Goal: Information Seeking & Learning: Learn about a topic

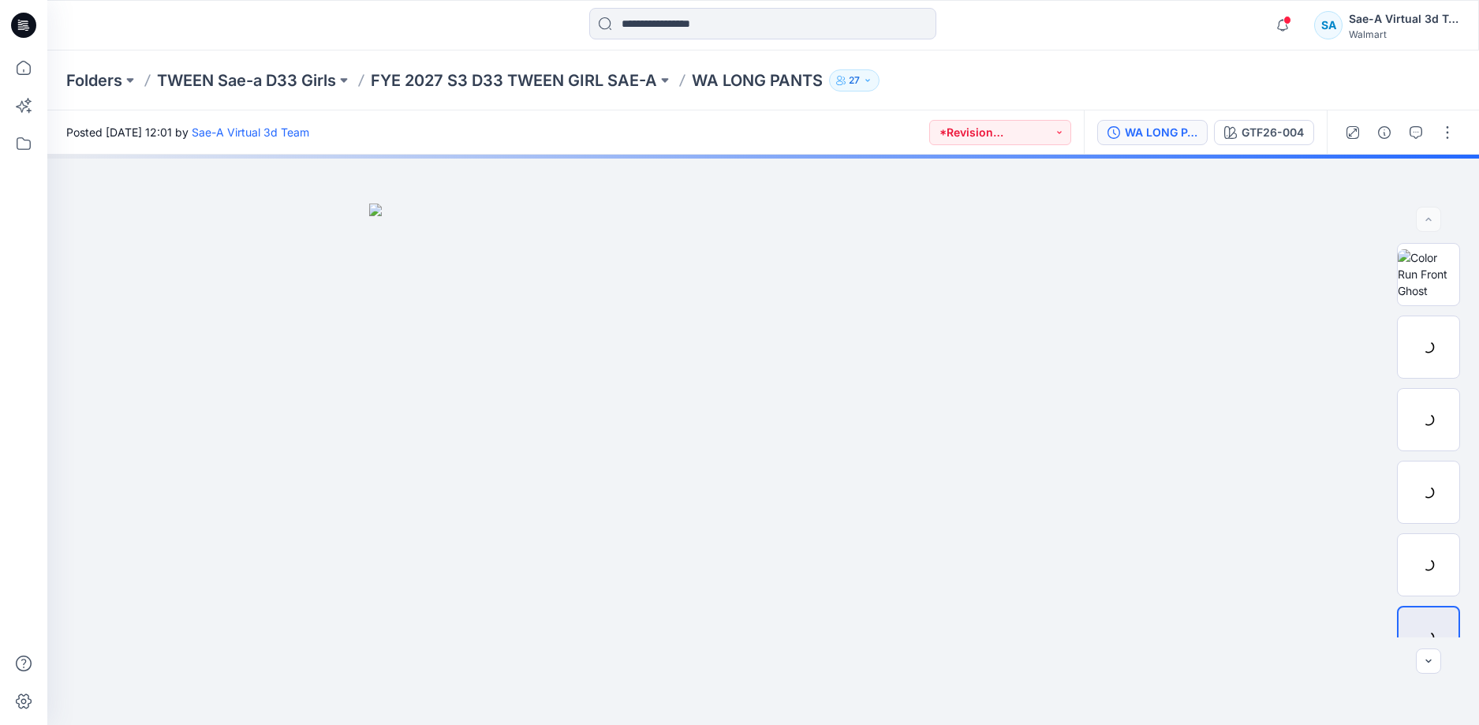
click at [1179, 121] on button "WA LONG PANTS_FULL COLORWAYS" at bounding box center [1152, 132] width 110 height 25
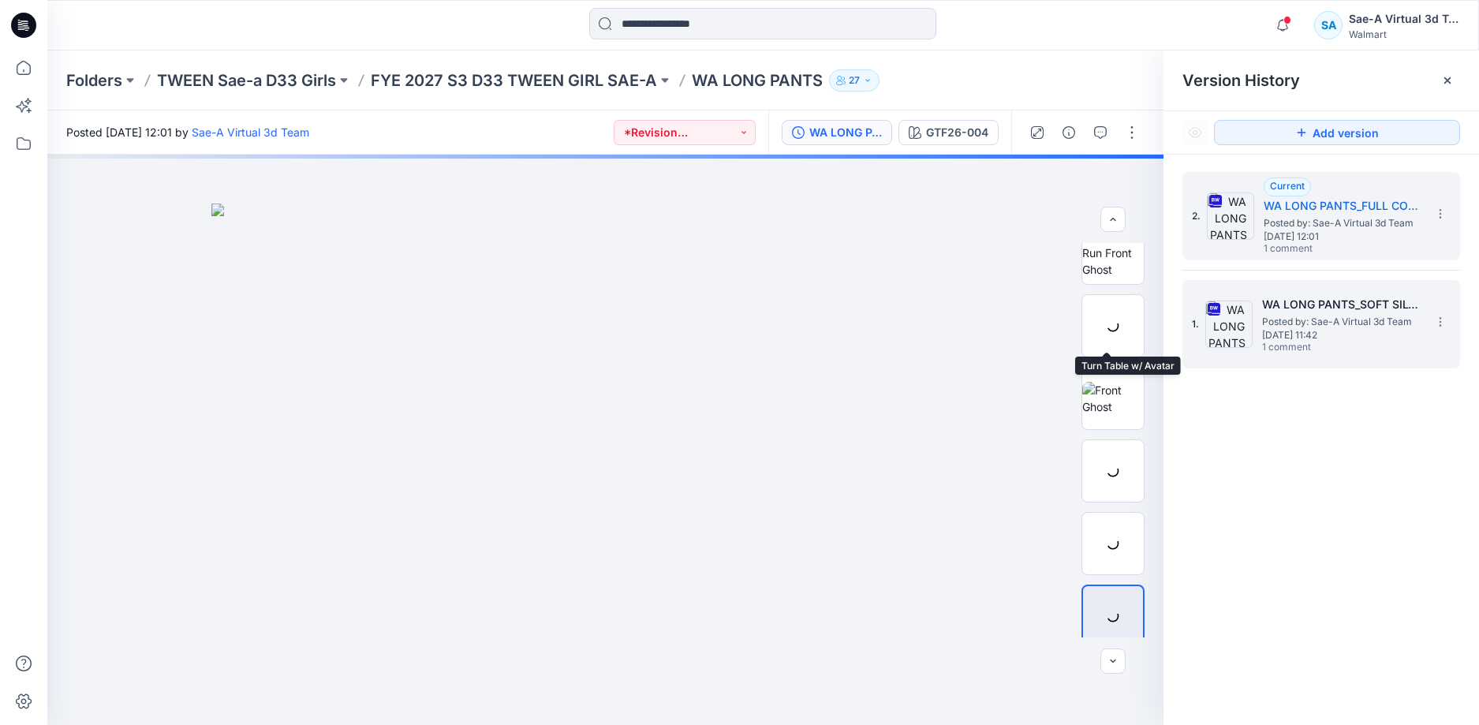
scroll to position [32, 0]
click at [1326, 344] on span "1 comment" at bounding box center [1317, 347] width 110 height 13
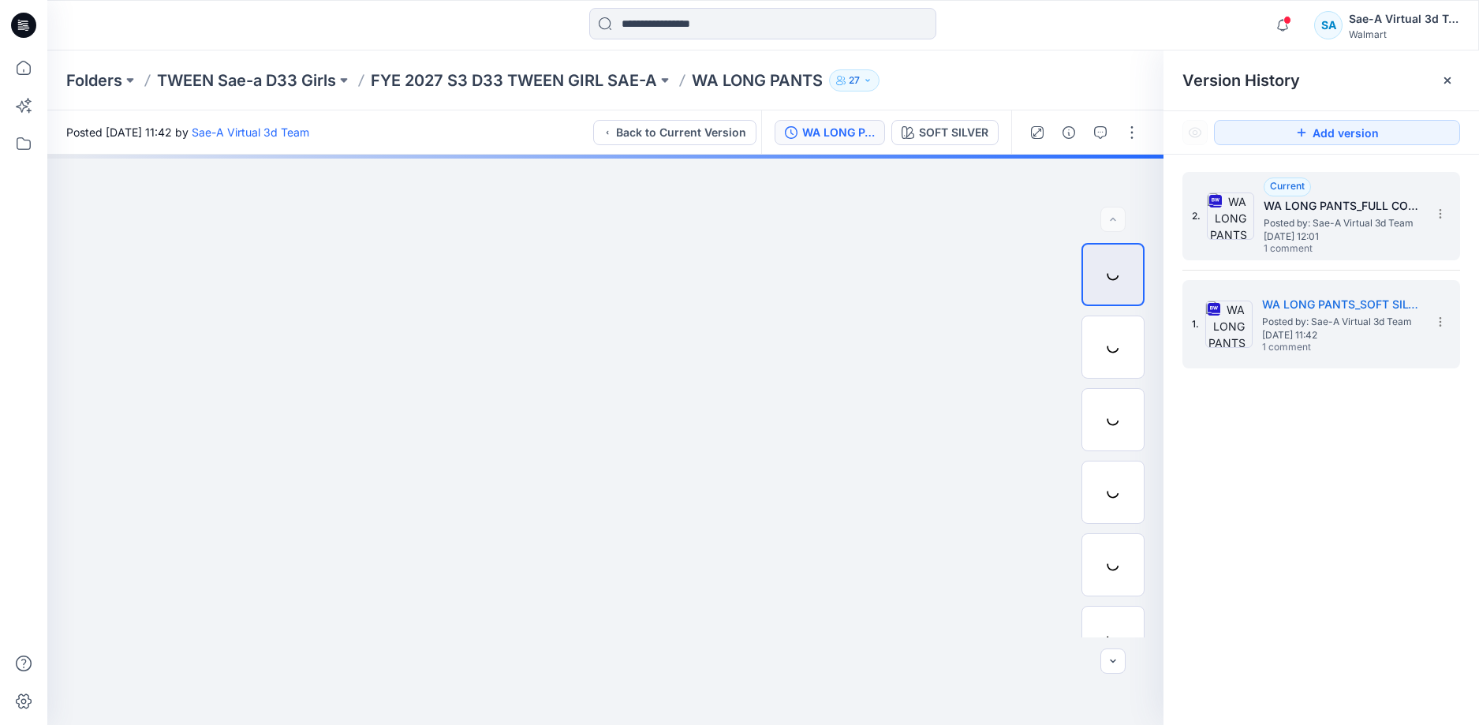
click at [1319, 253] on span "1 comment" at bounding box center [1318, 249] width 110 height 13
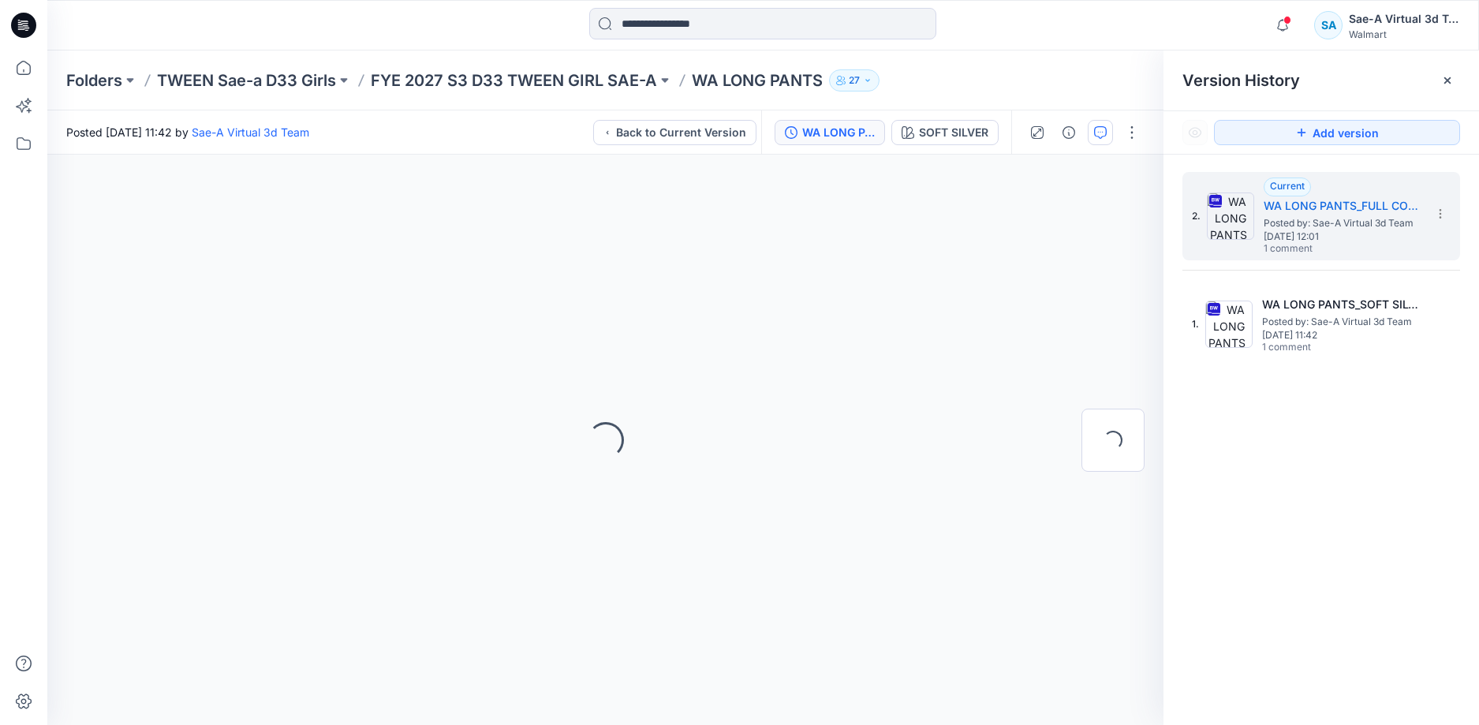
click at [1110, 136] on button "button" at bounding box center [1100, 132] width 25 height 25
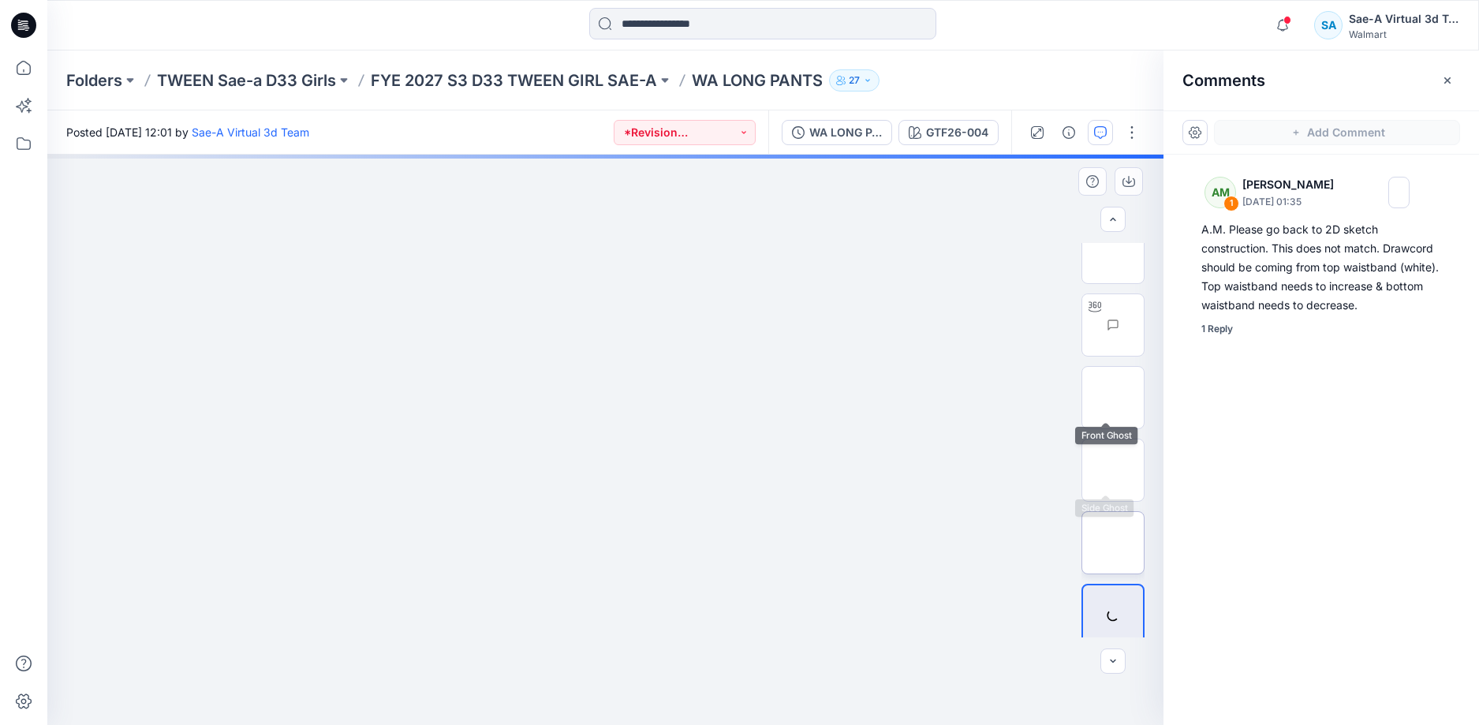
scroll to position [32, 0]
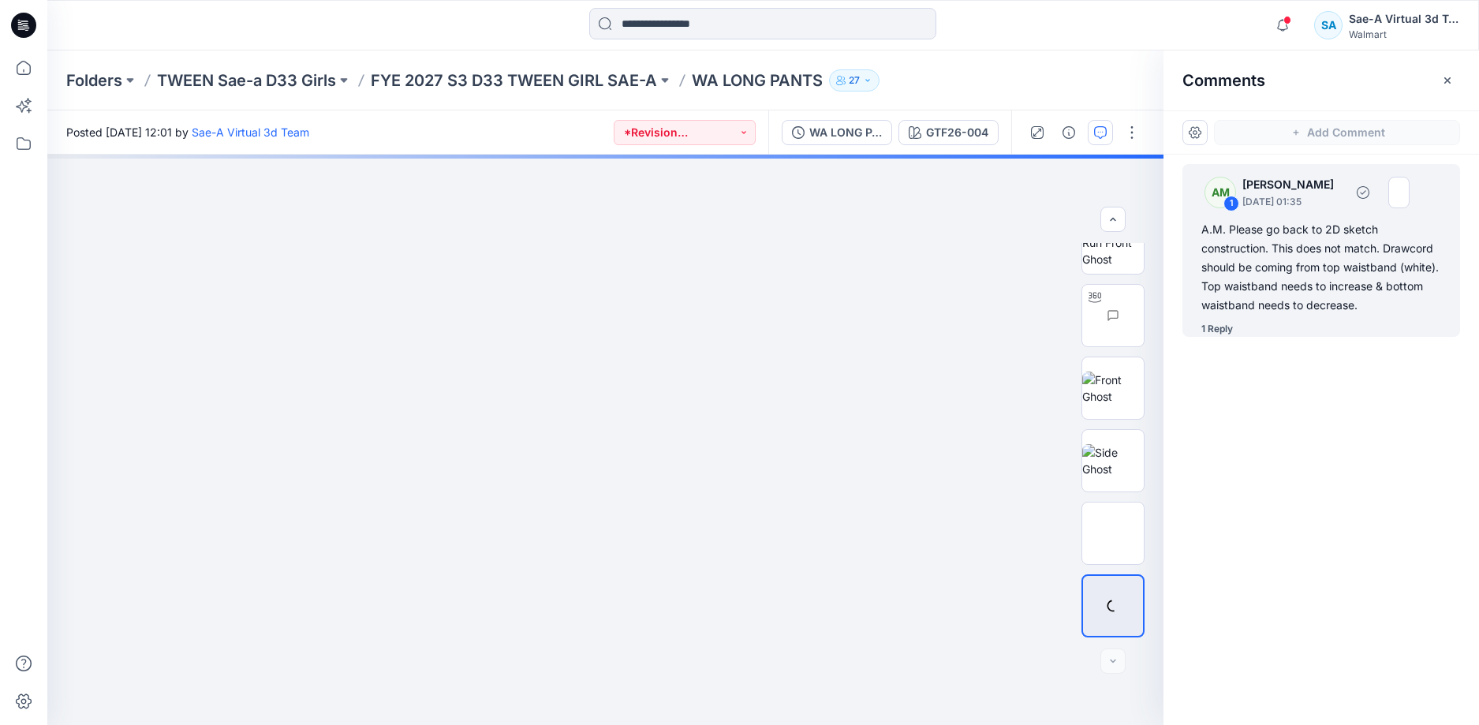
click at [1214, 330] on div "1 Reply" at bounding box center [1217, 329] width 32 height 16
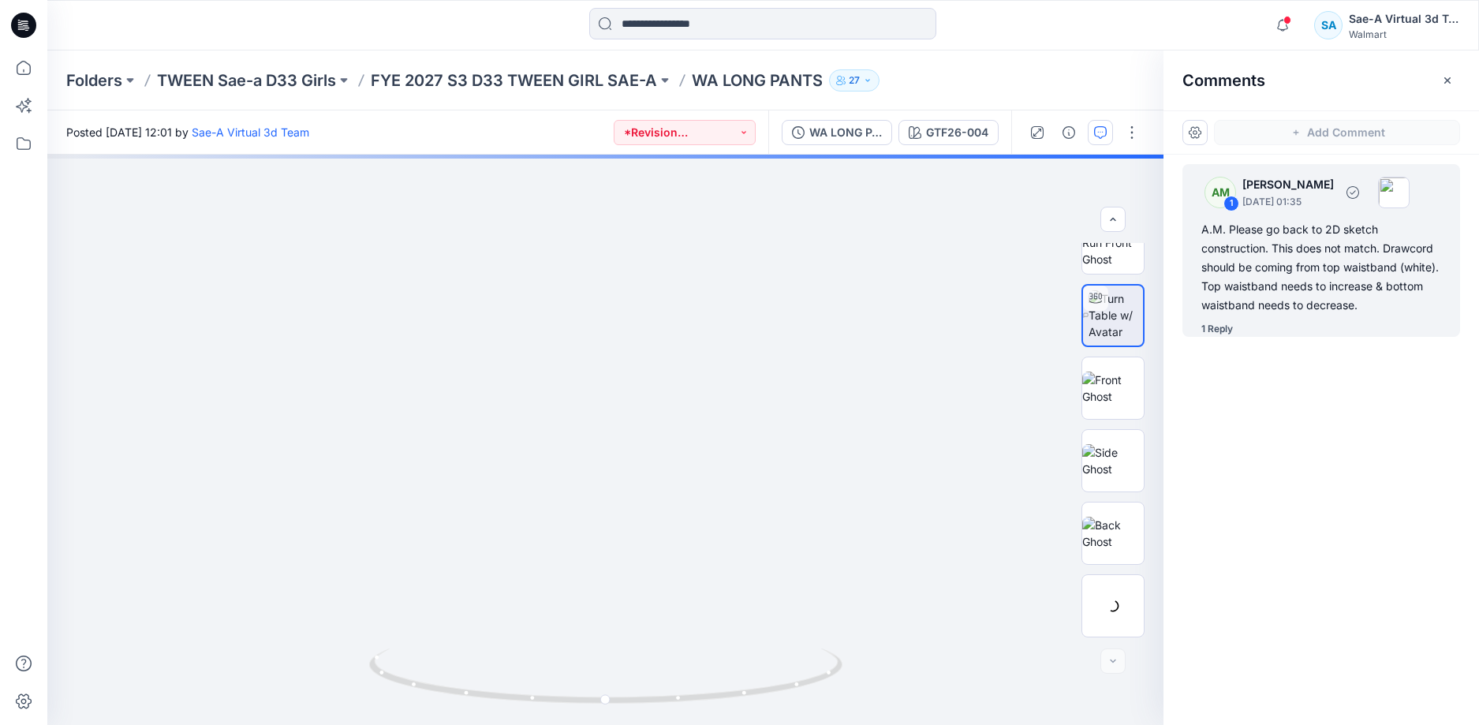
click at [1213, 326] on div "1 Reply" at bounding box center [1217, 329] width 32 height 16
click at [1215, 330] on div "1 Reply" at bounding box center [1217, 329] width 32 height 16
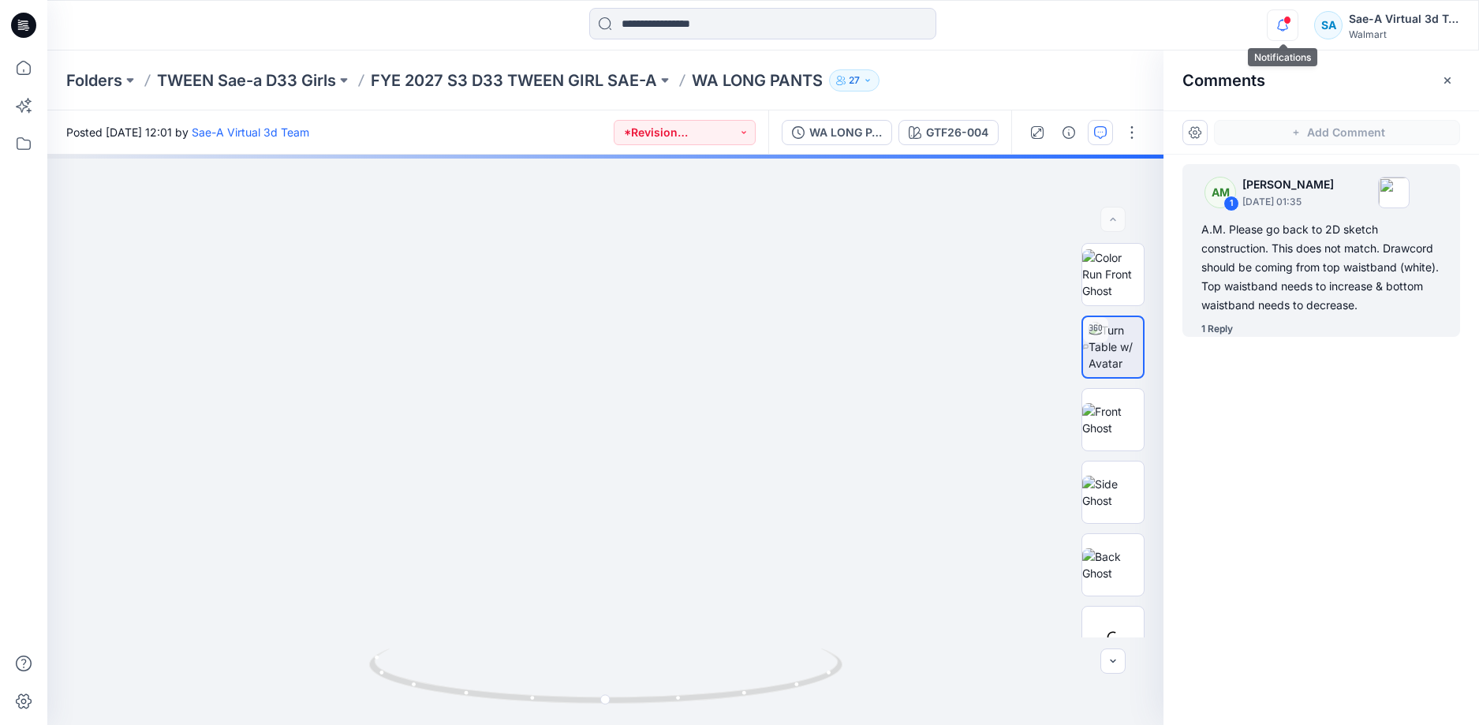
click at [1276, 30] on icon "button" at bounding box center [1282, 25] width 30 height 32
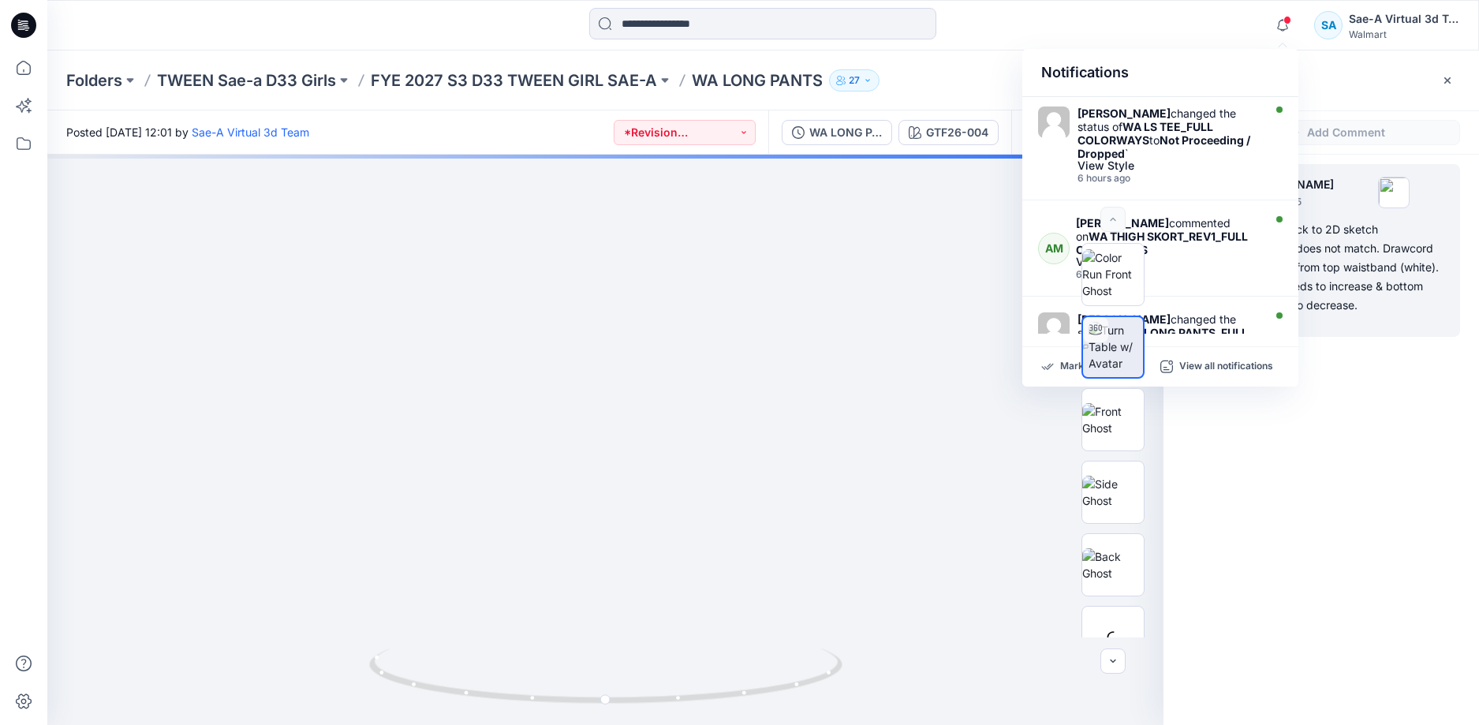
click at [1388, 433] on div "AM 1 Alyssa Montalvo October 02, 2025 01:35 A.M. Please go back to 2D sketch co…" at bounding box center [1320, 411] width 315 height 512
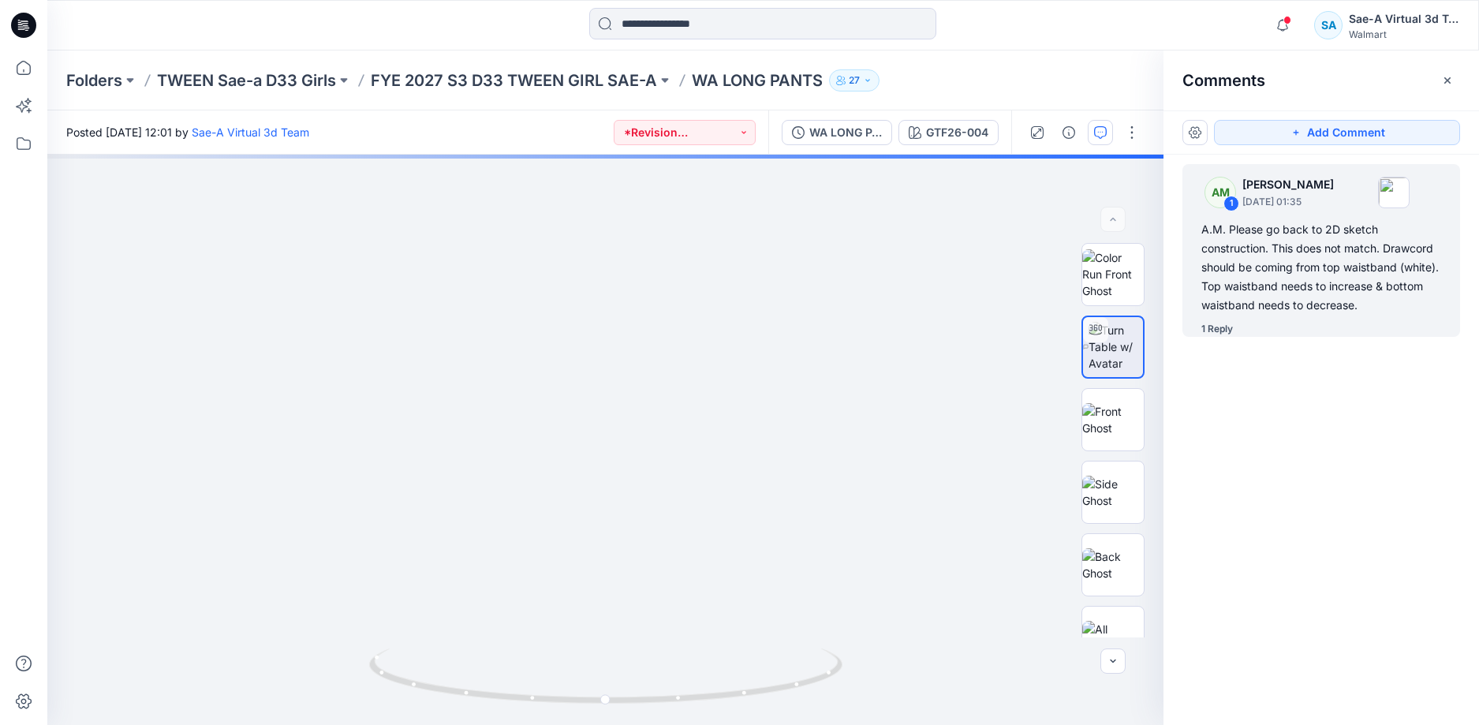
click at [18, 28] on icon at bounding box center [23, 25] width 25 height 25
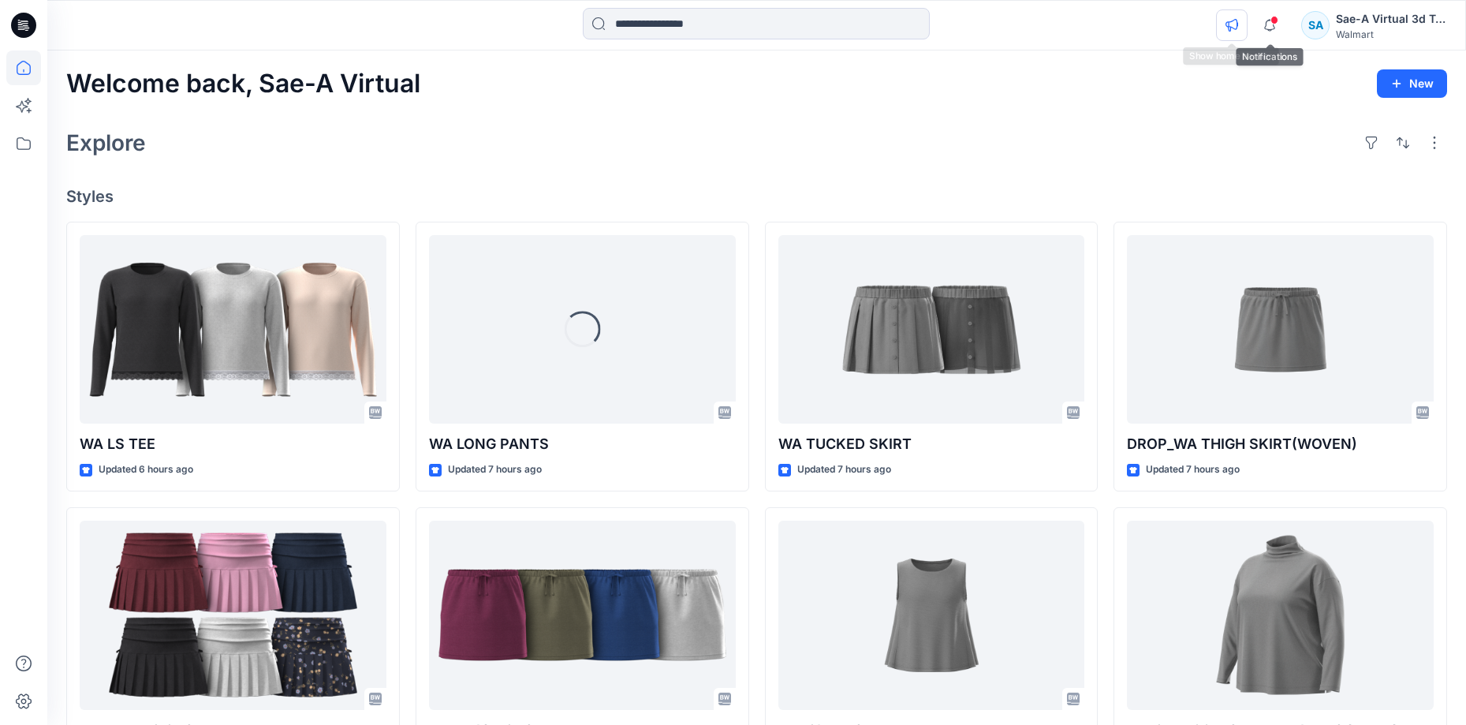
click at [1246, 32] on button "button" at bounding box center [1232, 25] width 32 height 32
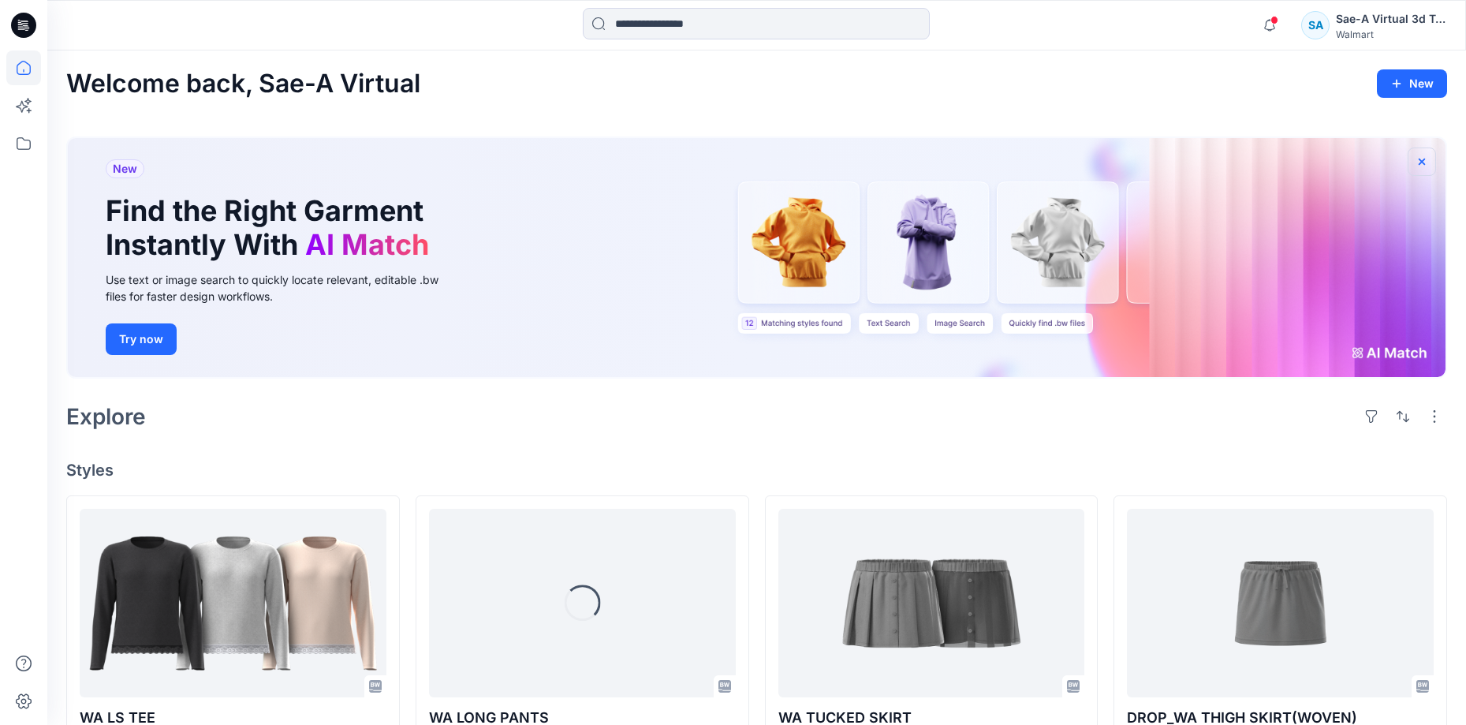
click at [1420, 155] on icon "button" at bounding box center [1422, 161] width 13 height 13
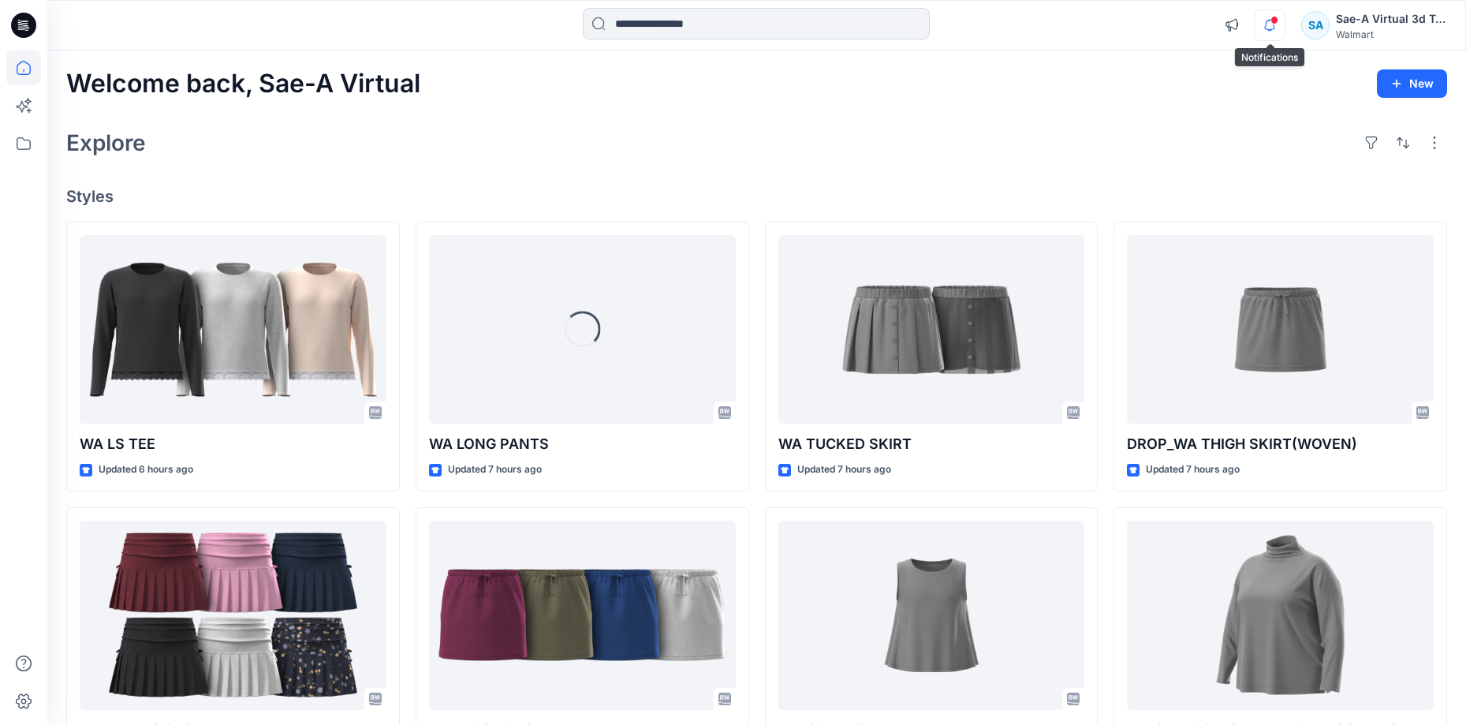
click at [1274, 29] on icon "button" at bounding box center [1270, 25] width 30 height 32
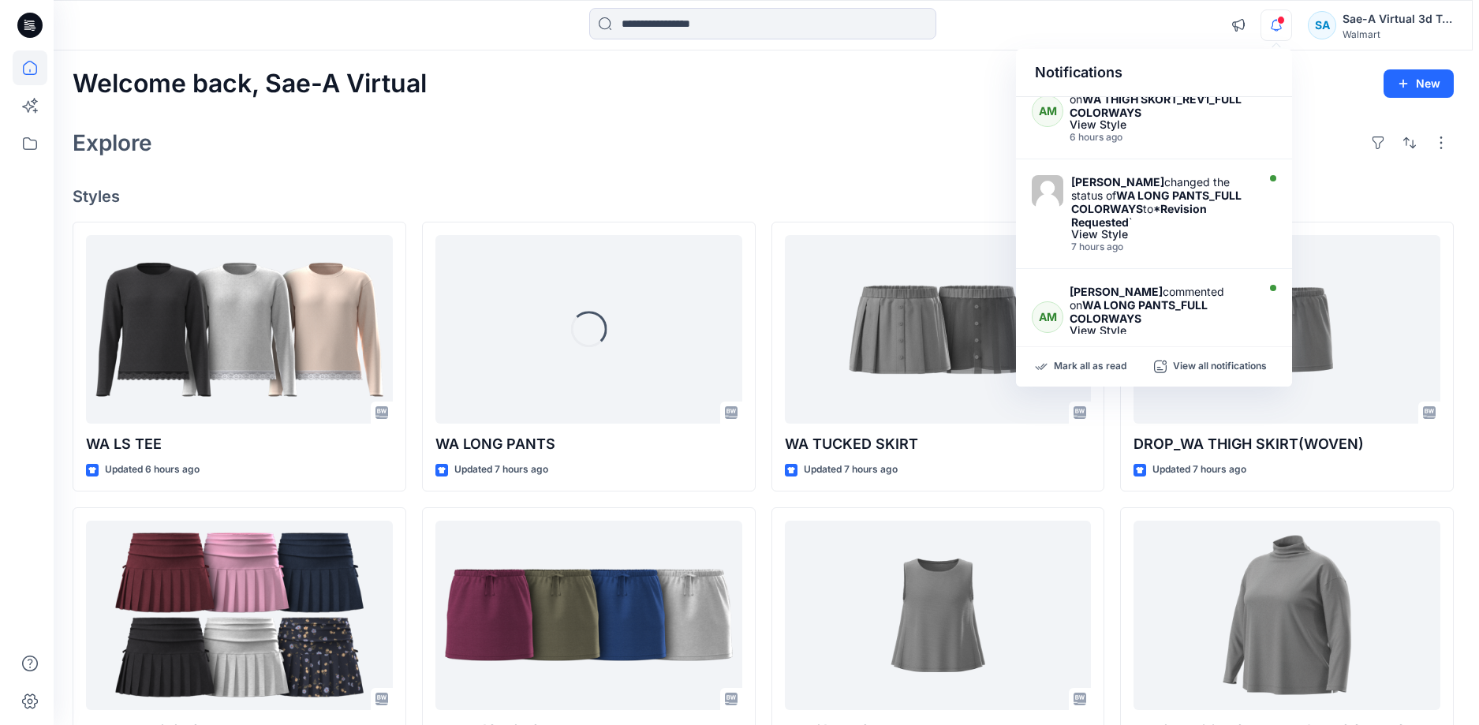
scroll to position [158, 0]
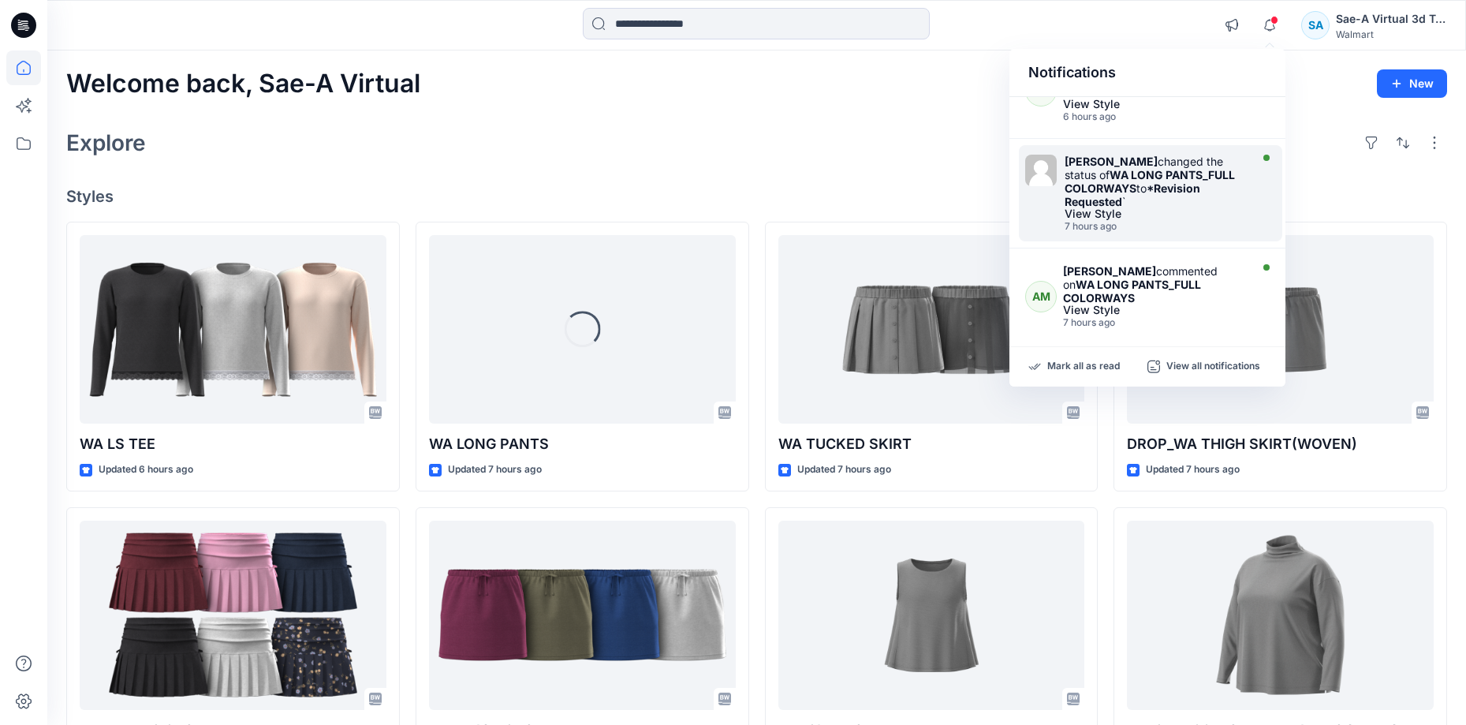
click at [1184, 215] on div "View Style" at bounding box center [1155, 213] width 181 height 11
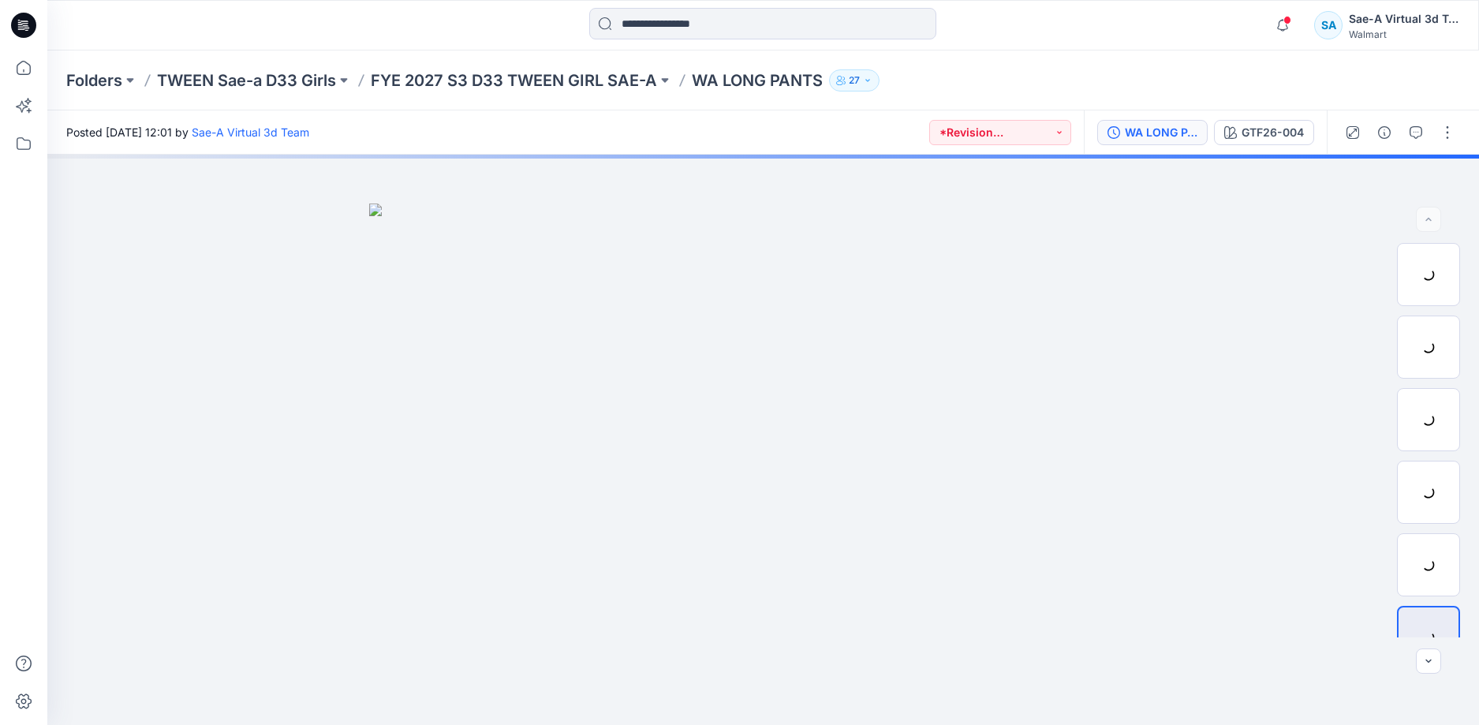
click at [1170, 140] on div "WA LONG PANTS_FULL COLORWAYS" at bounding box center [1161, 132] width 73 height 17
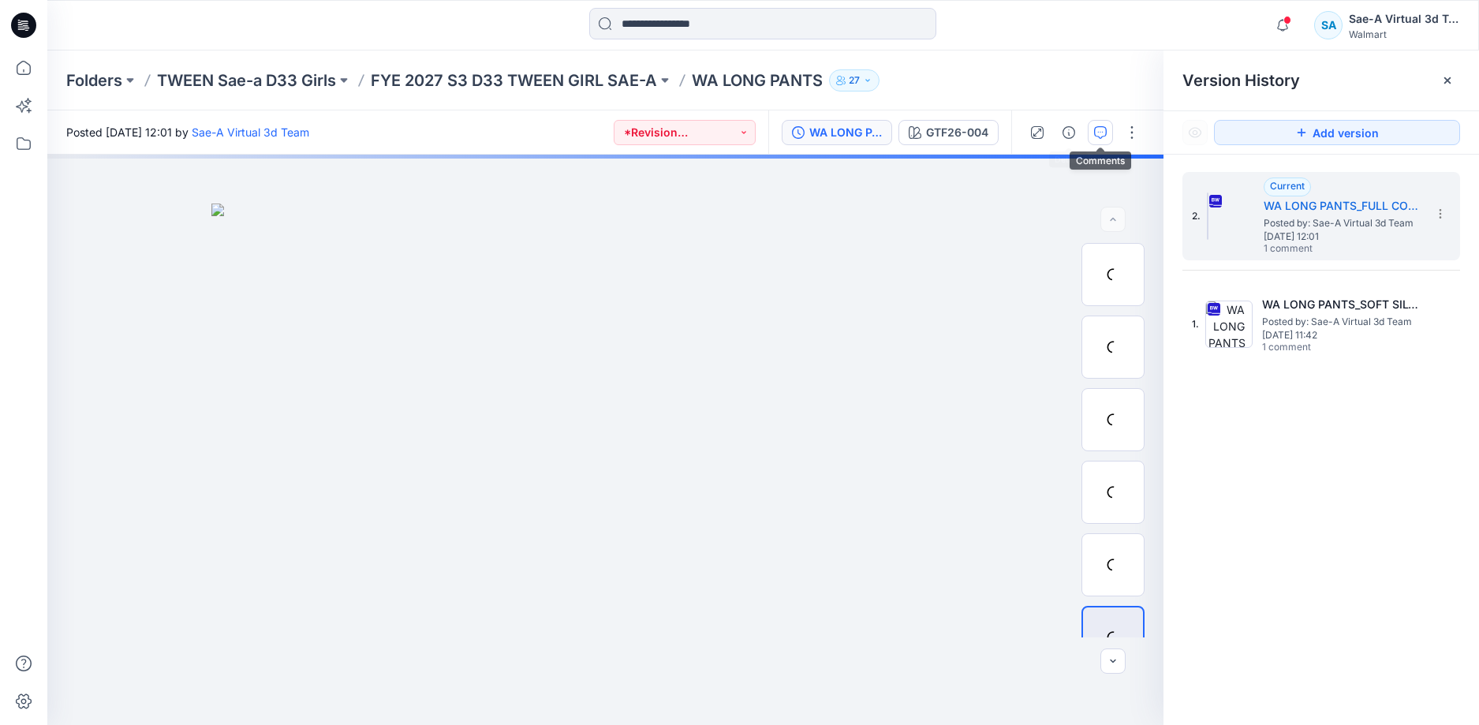
click at [1099, 133] on icon "button" at bounding box center [1100, 132] width 13 height 13
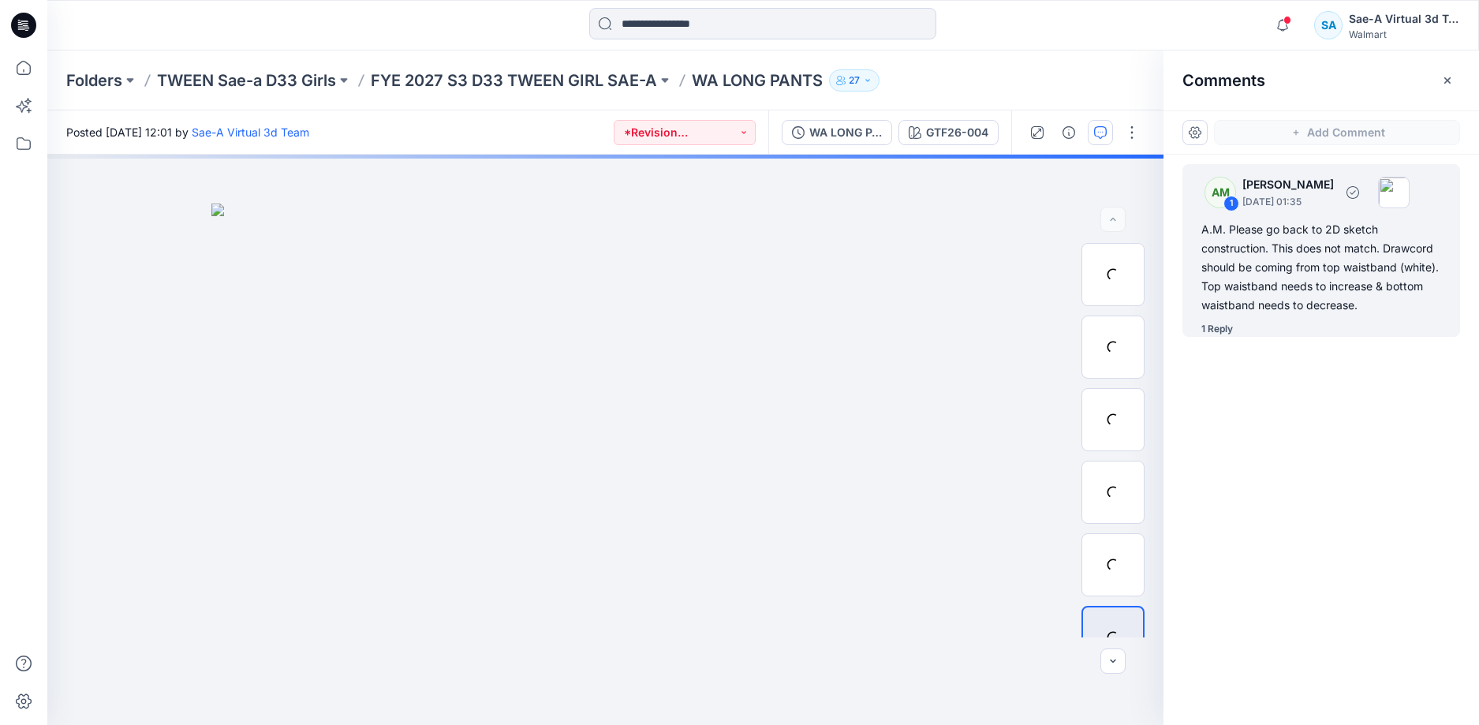
click at [1225, 326] on div "1 Reply" at bounding box center [1217, 329] width 32 height 16
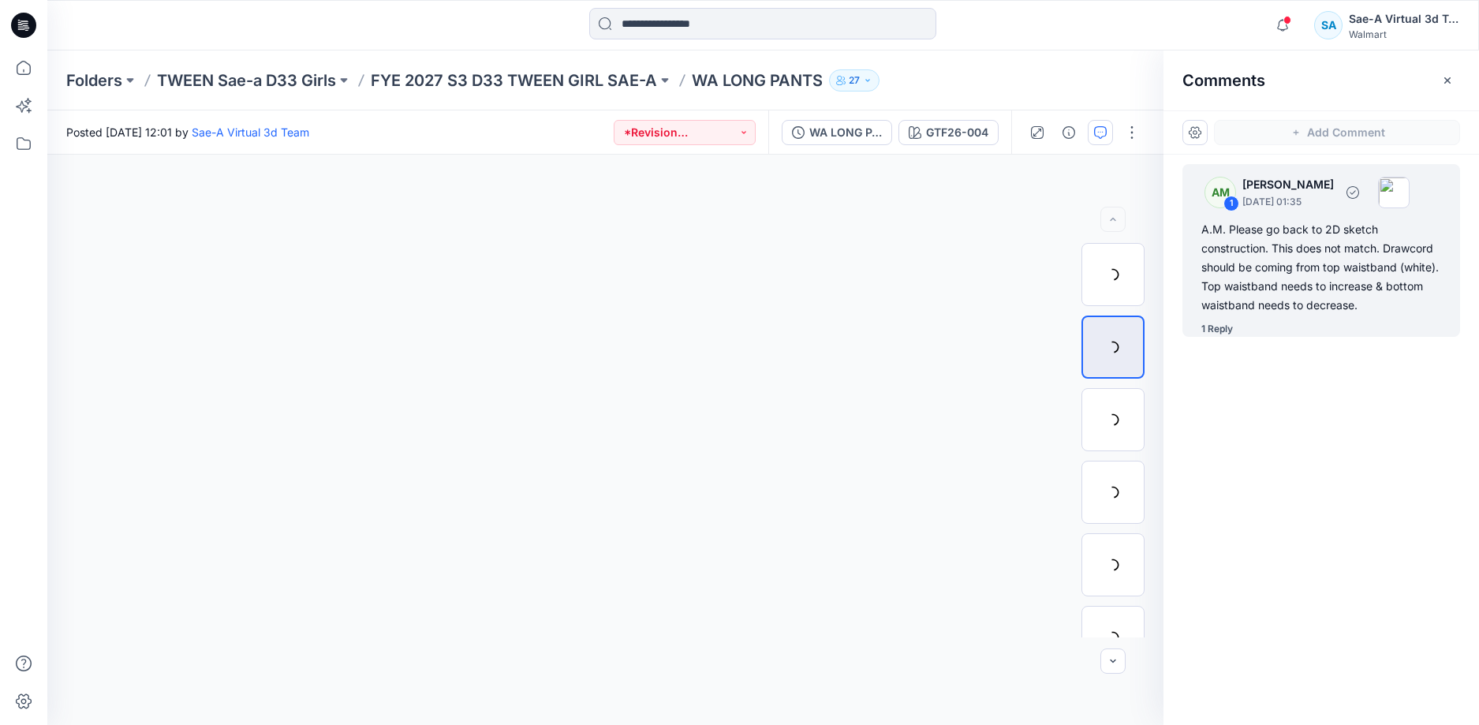
click at [1283, 252] on div "A.M. Please go back to 2D sketch construction. This does not match. Drawcord sh…" at bounding box center [1321, 267] width 240 height 95
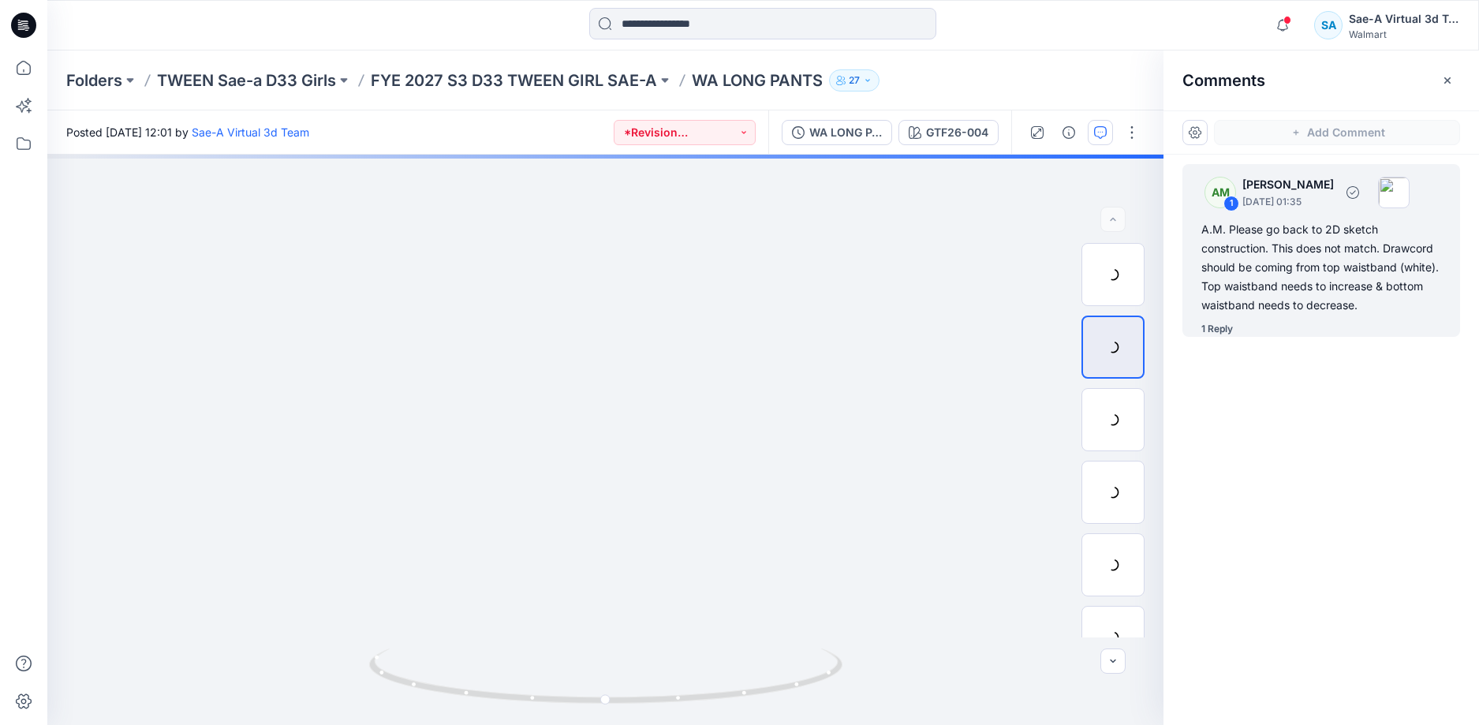
click at [1299, 272] on div "A.M. Please go back to 2D sketch construction. This does not match. Drawcord sh…" at bounding box center [1321, 267] width 240 height 95
click at [1222, 332] on div "1 Reply" at bounding box center [1217, 329] width 32 height 16
click at [1291, 21] on icon "button" at bounding box center [1282, 25] width 30 height 32
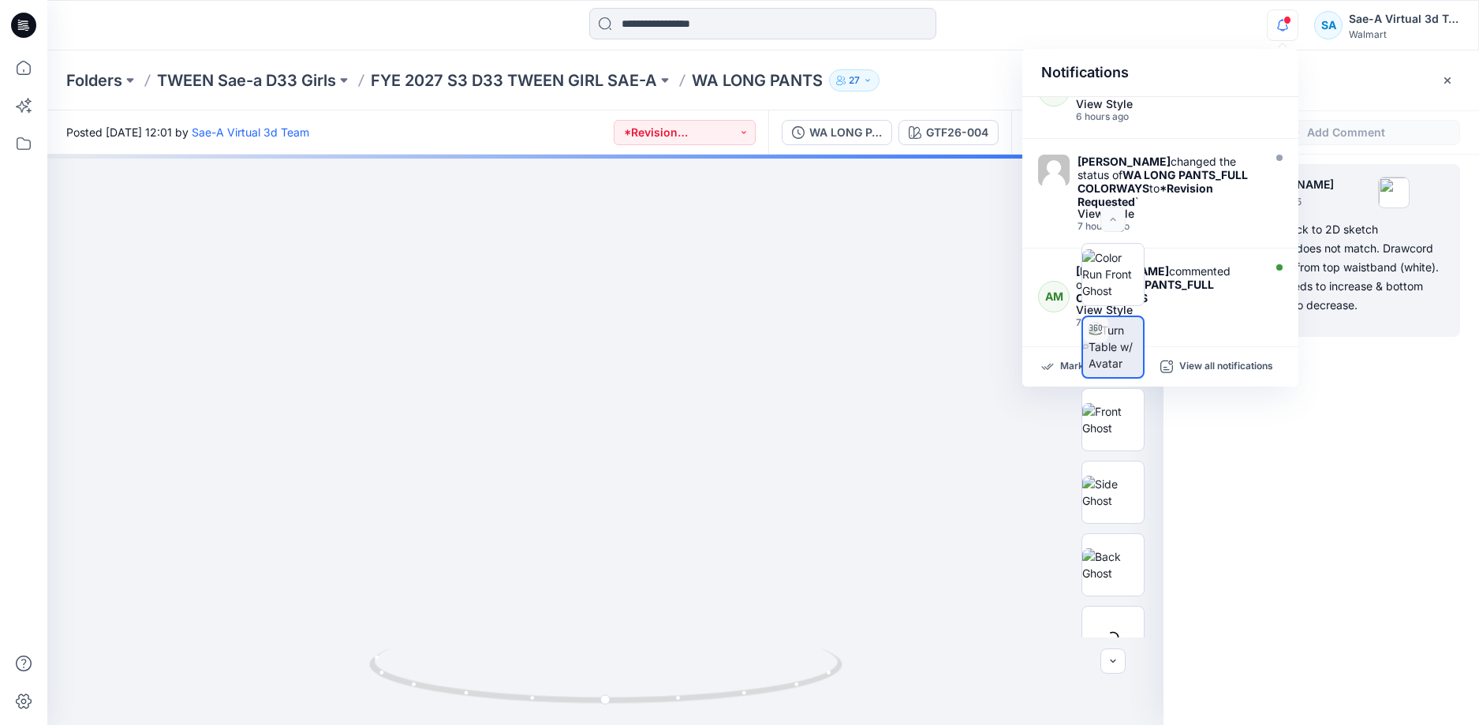
click at [1307, 488] on div "AM 1 Alyssa Montalvo October 02, 2025 01:35 A.M. Please go back to 2D sketch co…" at bounding box center [1320, 411] width 315 height 512
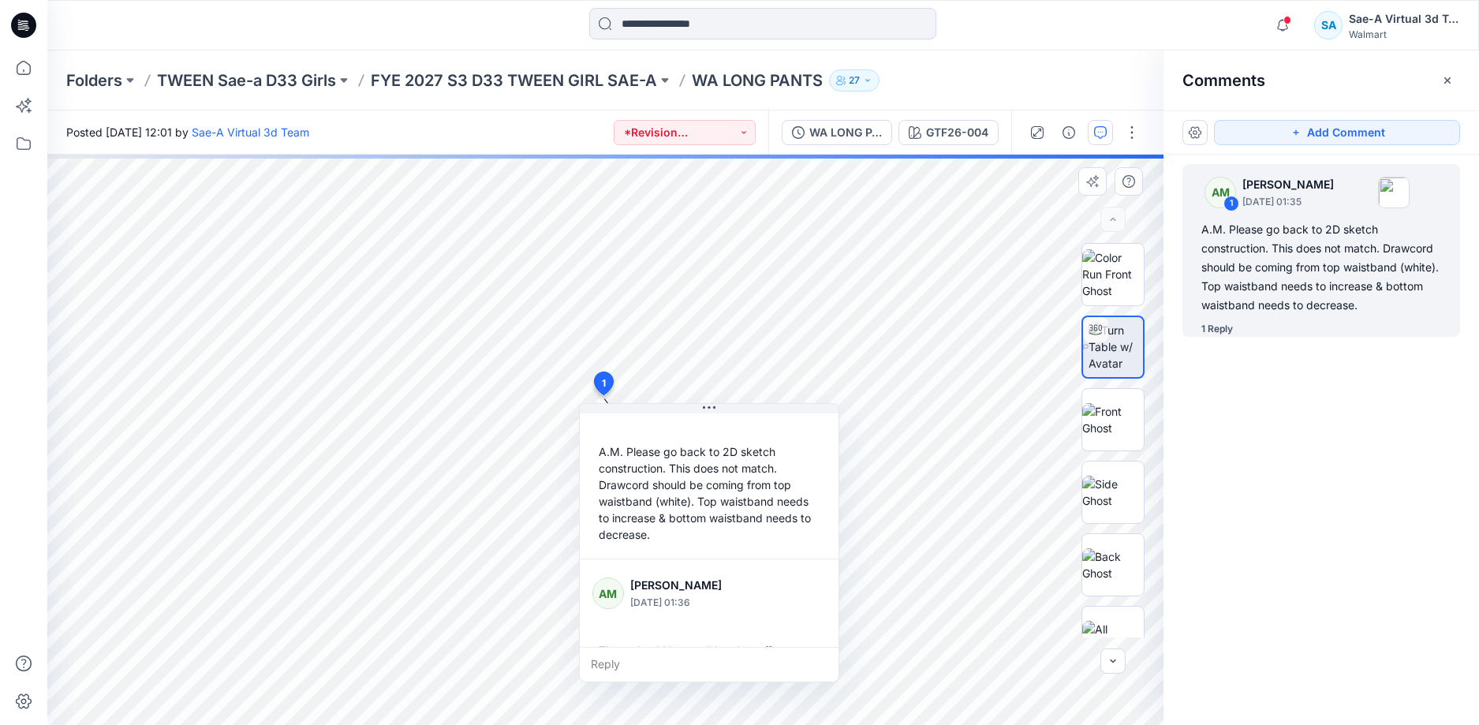
scroll to position [94, 0]
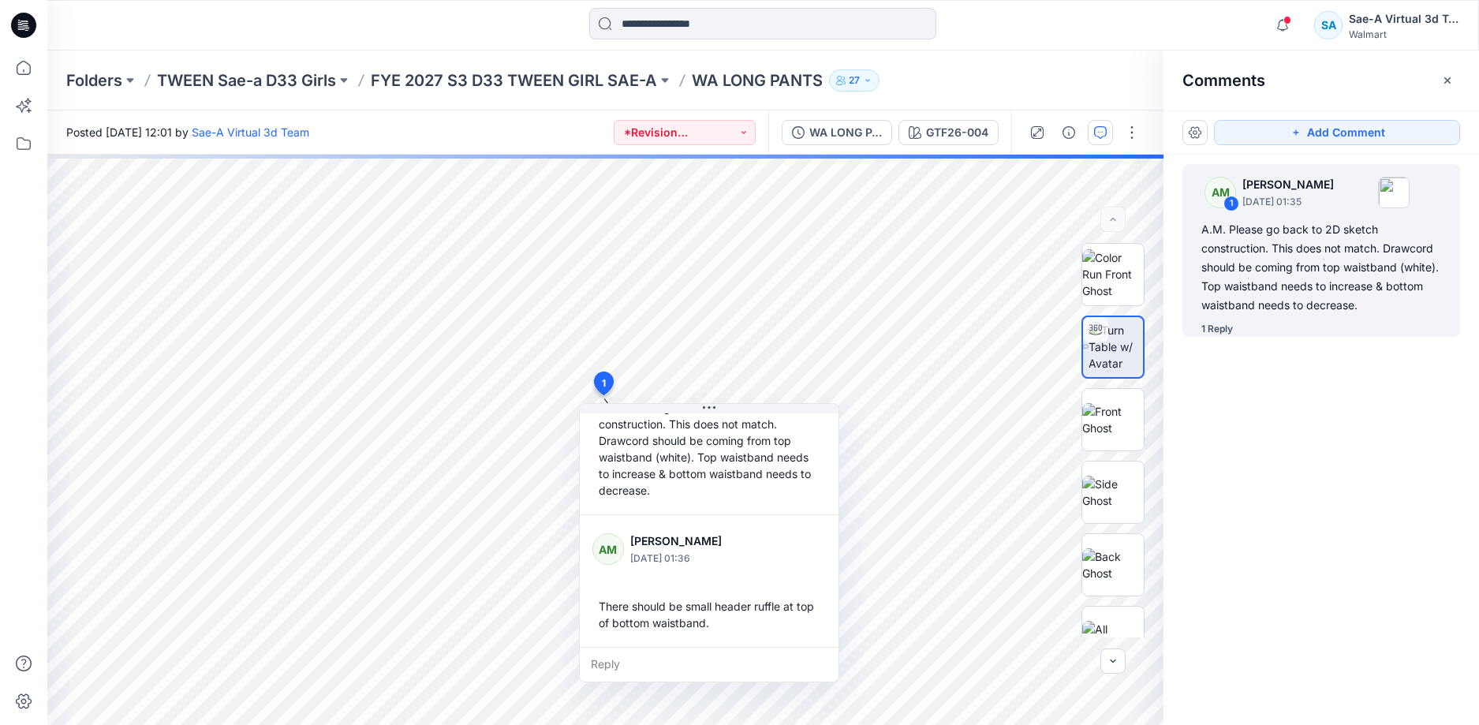
click at [1360, 463] on div "AM 1 Alyssa Montalvo October 02, 2025 01:35 A.M. Please go back to 2D sketch co…" at bounding box center [1320, 411] width 315 height 512
click at [838, 136] on div "WA LONG PANTS_FULL COLORWAYS" at bounding box center [845, 132] width 73 height 17
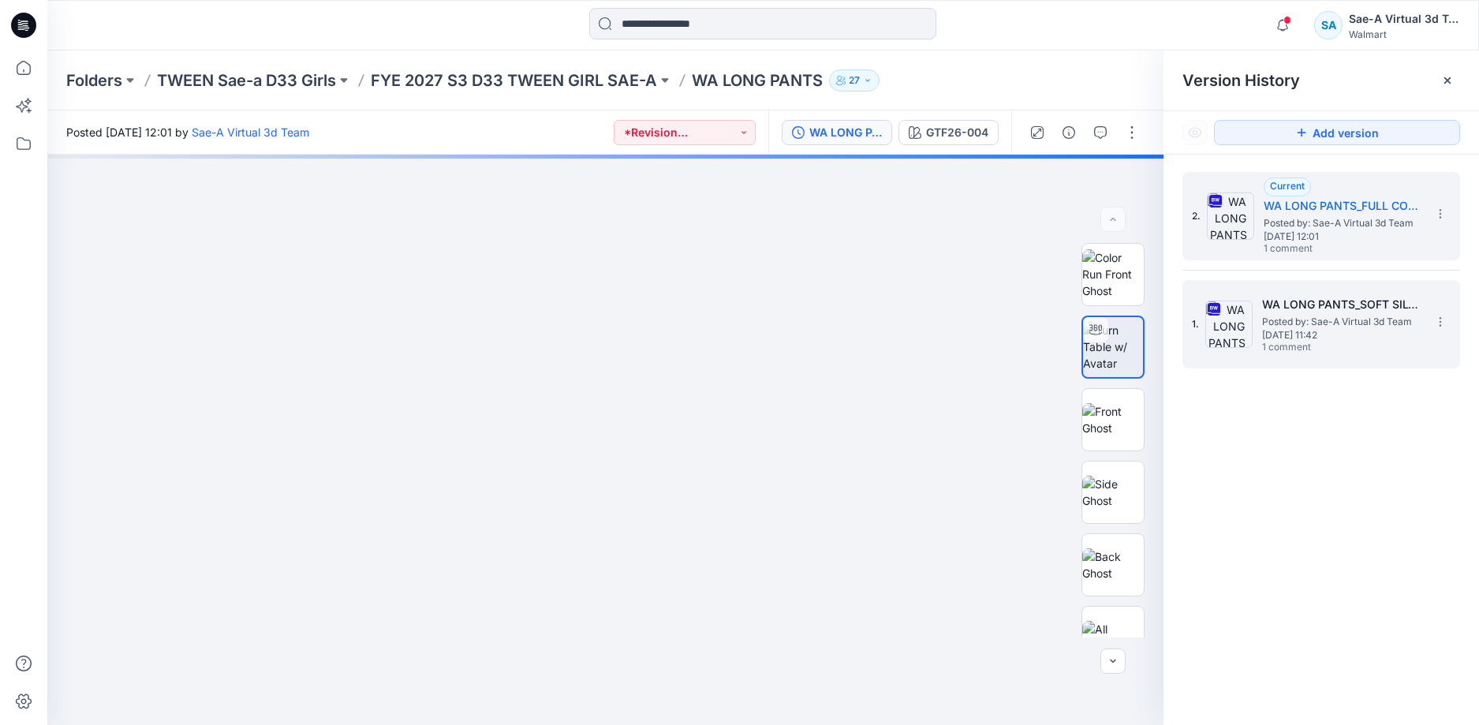
click at [1334, 350] on span "1 comment" at bounding box center [1317, 347] width 110 height 13
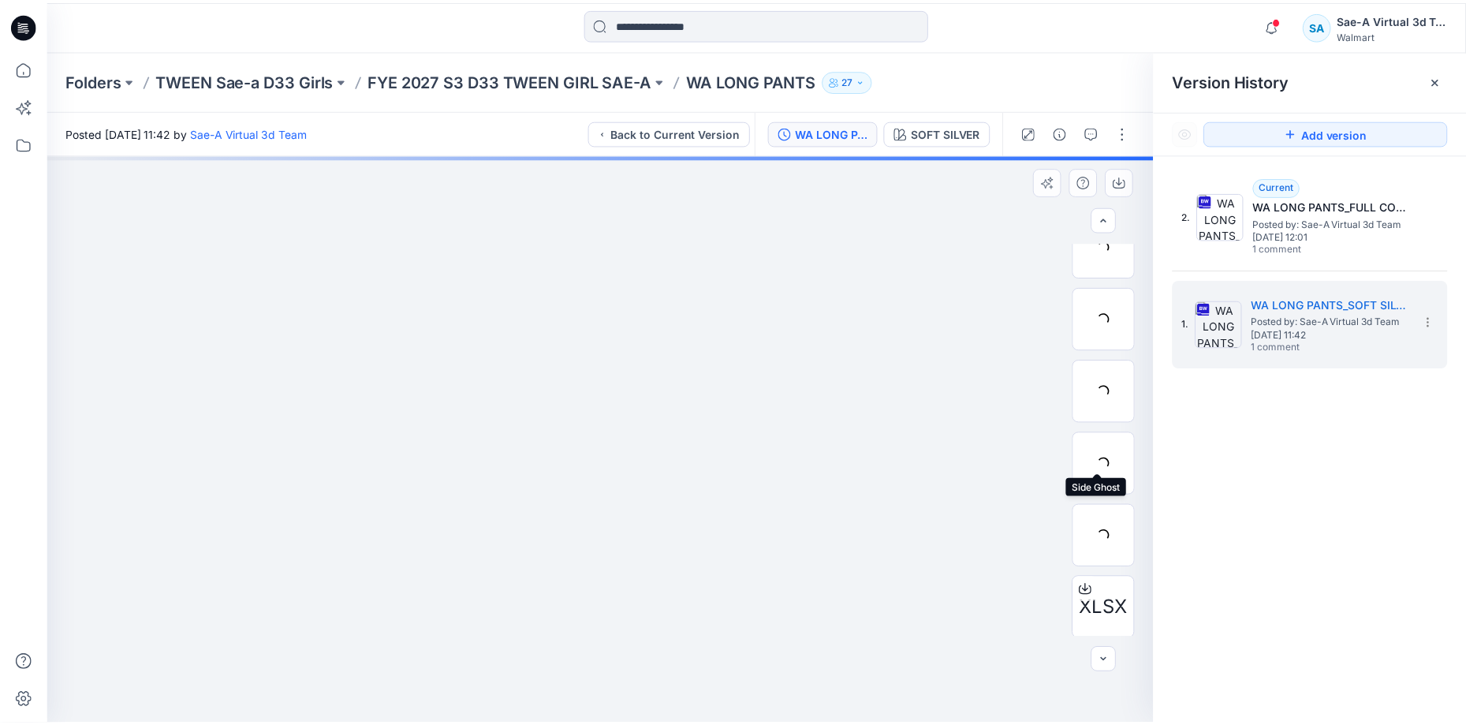
scroll to position [177, 0]
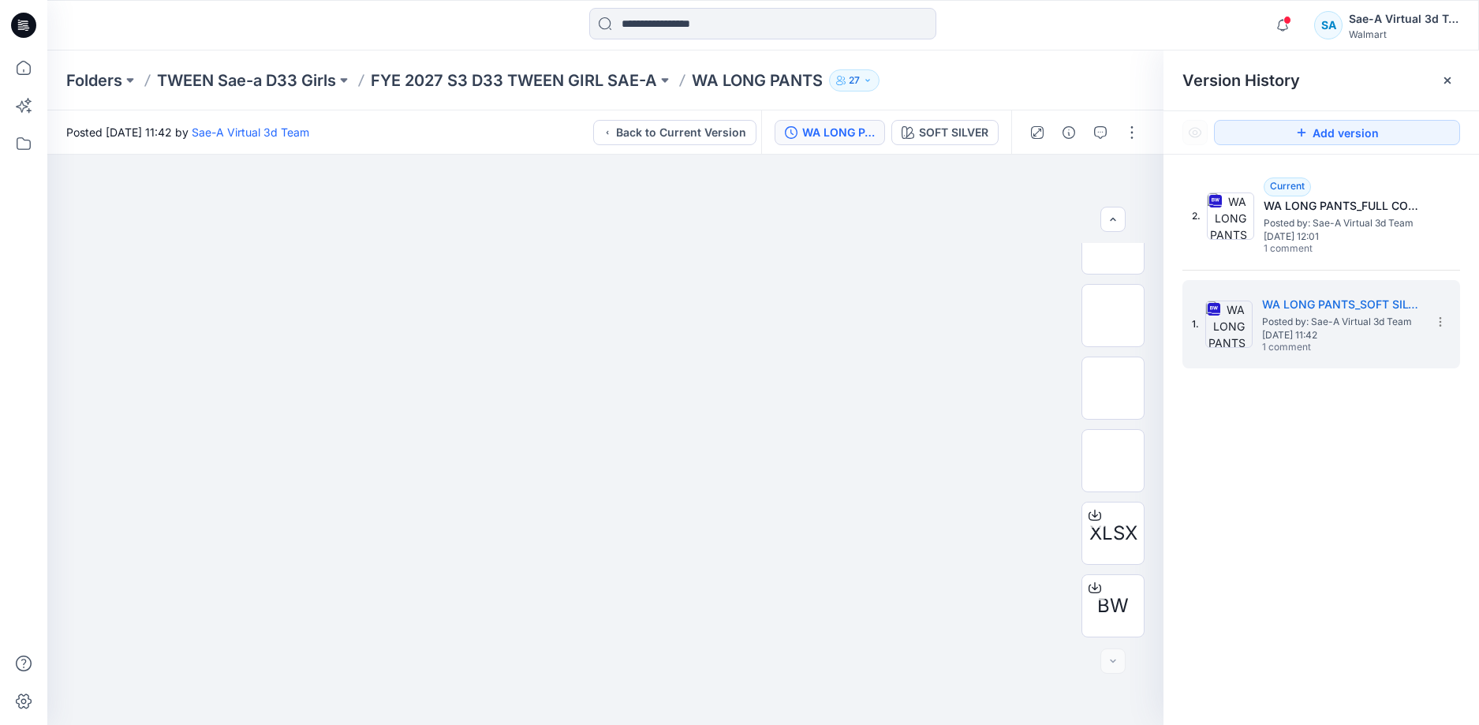
click at [32, 26] on icon at bounding box center [23, 25] width 25 height 25
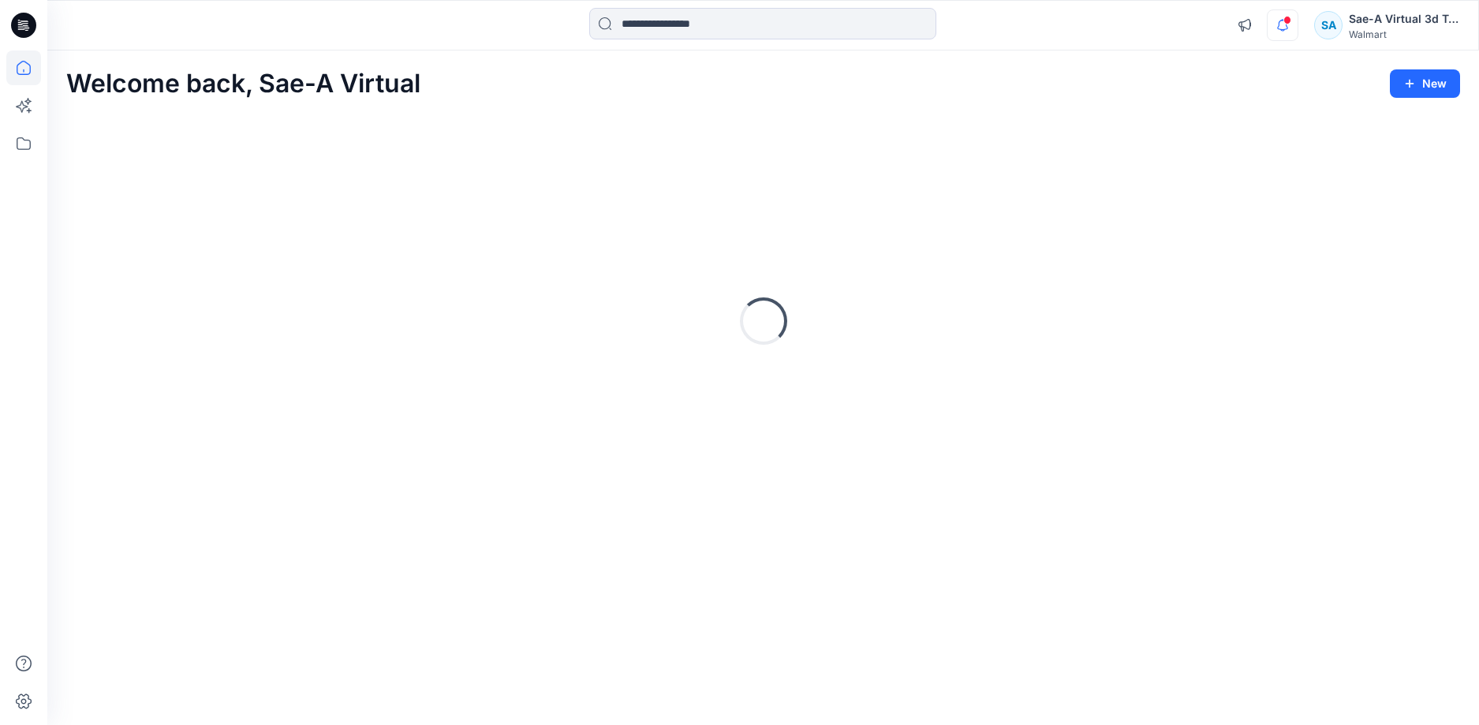
click at [1283, 24] on icon "button" at bounding box center [1282, 25] width 30 height 32
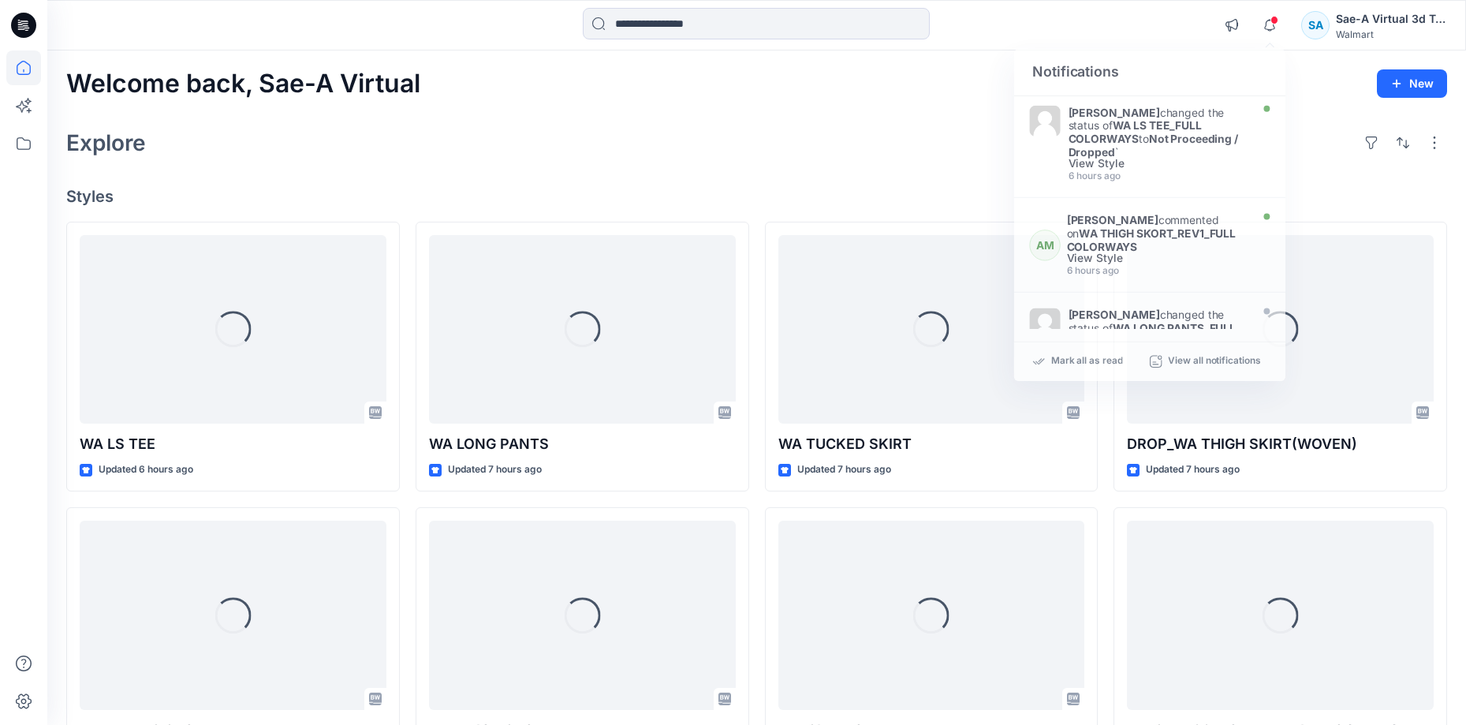
drag, startPoint x: 882, startPoint y: 146, endPoint x: 1357, endPoint y: 4, distance: 495.5
click at [889, 145] on div "Explore" at bounding box center [756, 143] width 1381 height 38
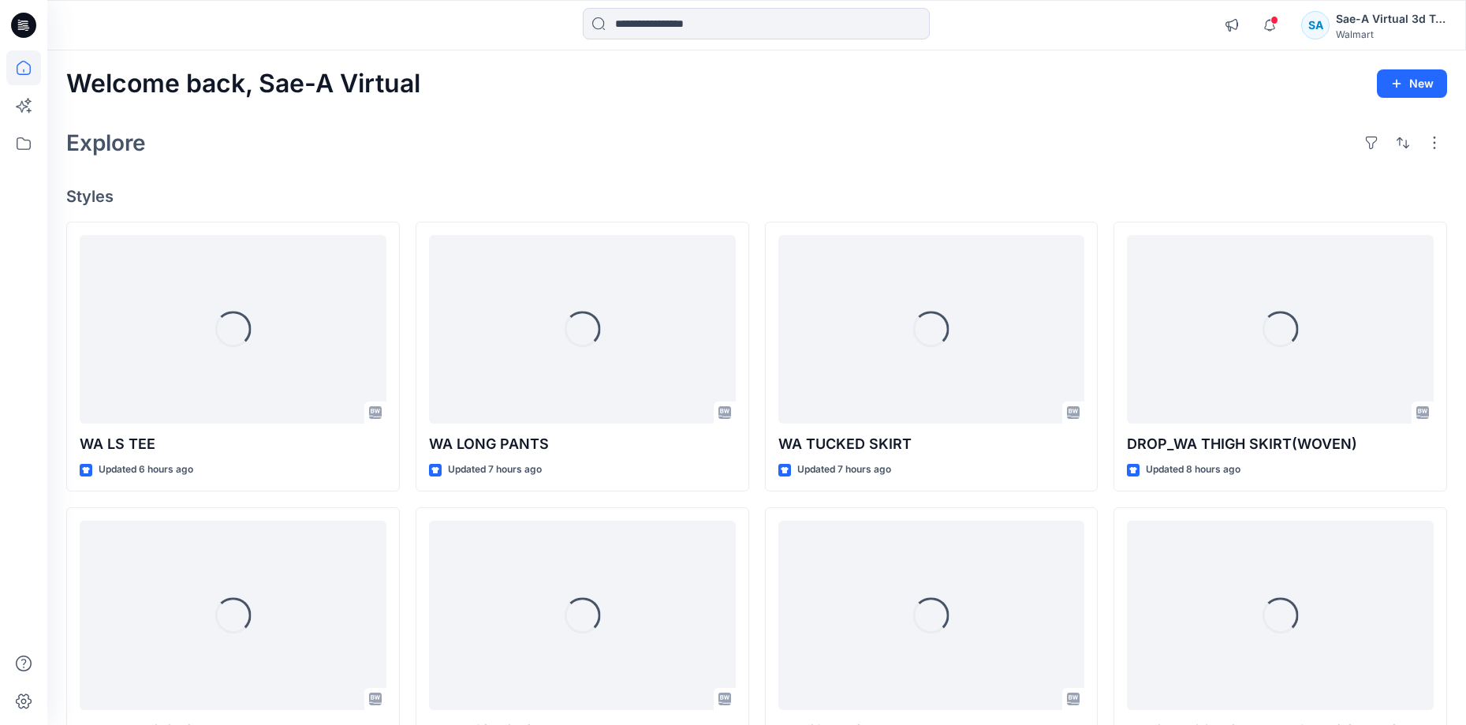
click at [1272, 21] on span at bounding box center [1275, 20] width 8 height 9
click at [950, 147] on div "Explore" at bounding box center [756, 143] width 1381 height 38
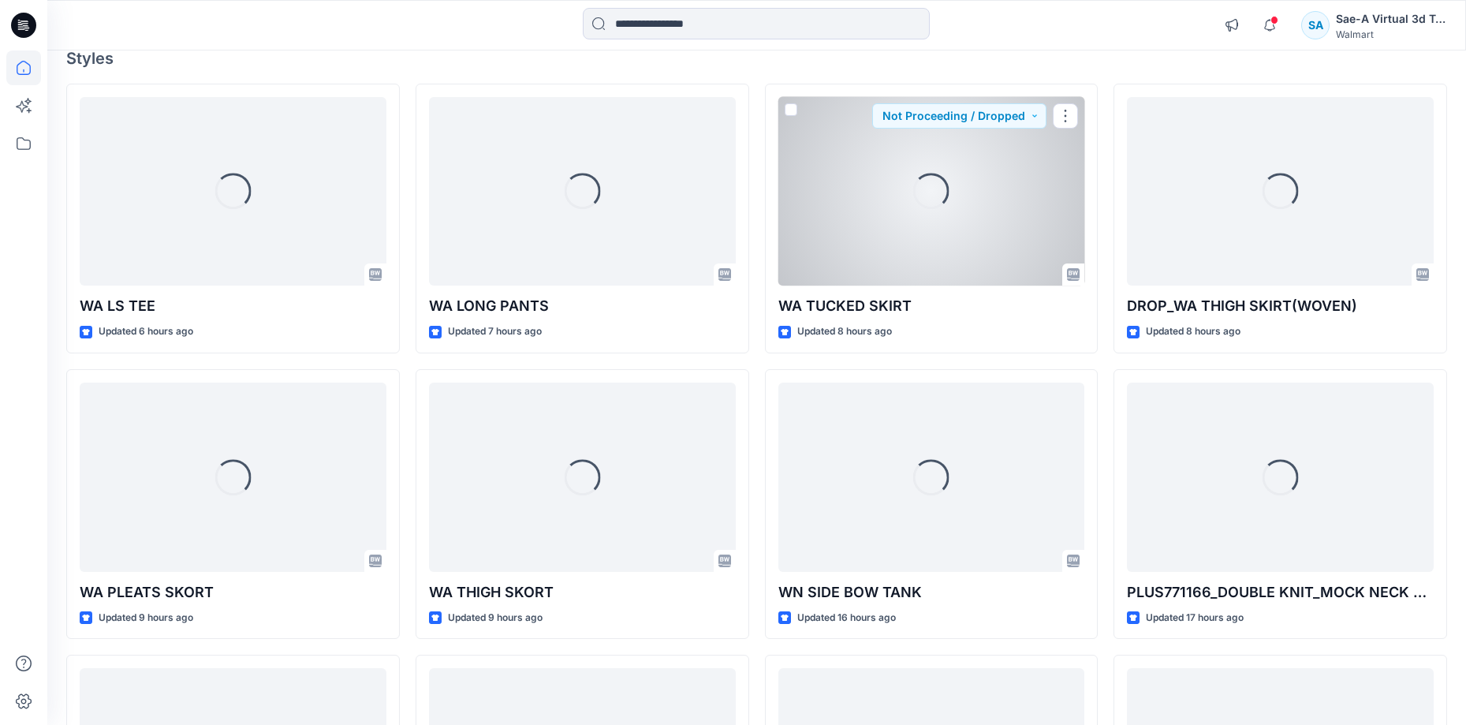
scroll to position [394, 0]
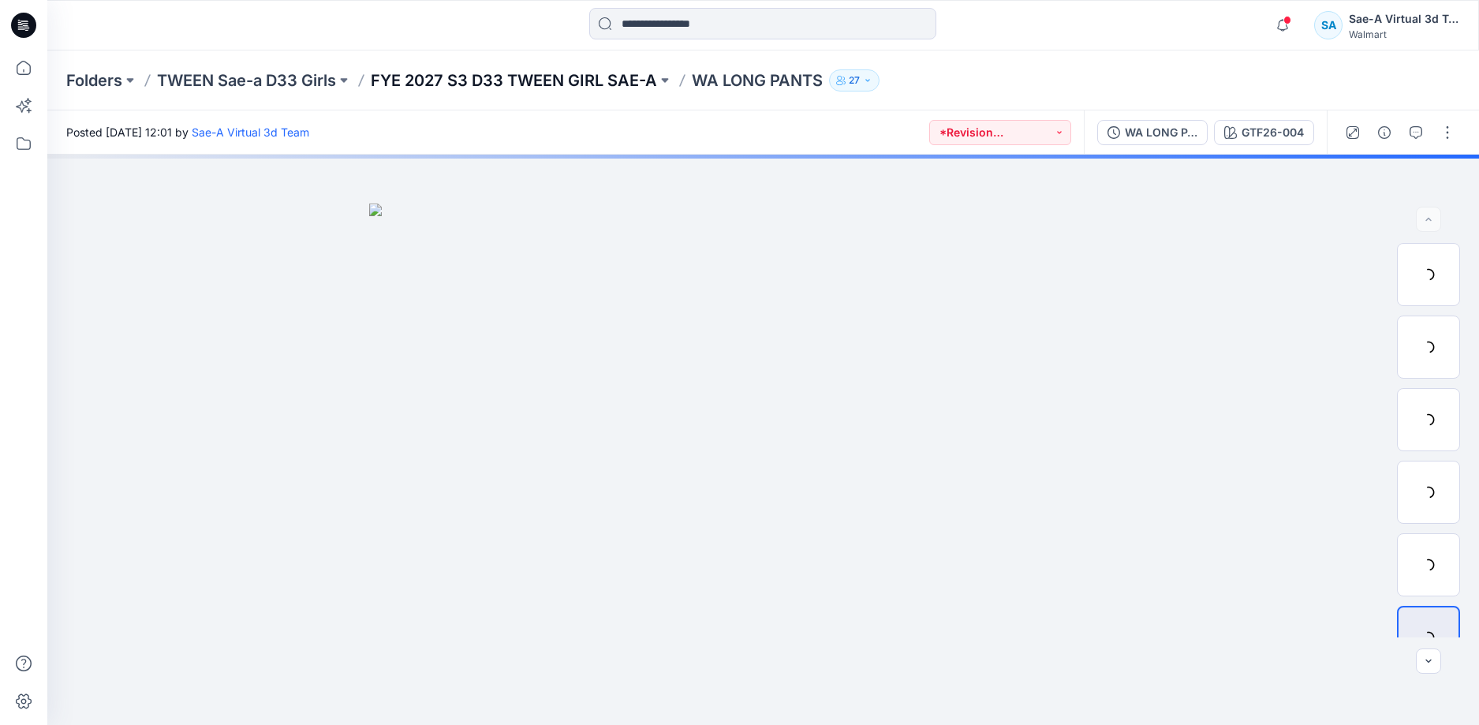
click at [513, 84] on p "FYE 2027 S3 D33 TWEEN GIRL SAE-A" at bounding box center [514, 80] width 286 height 22
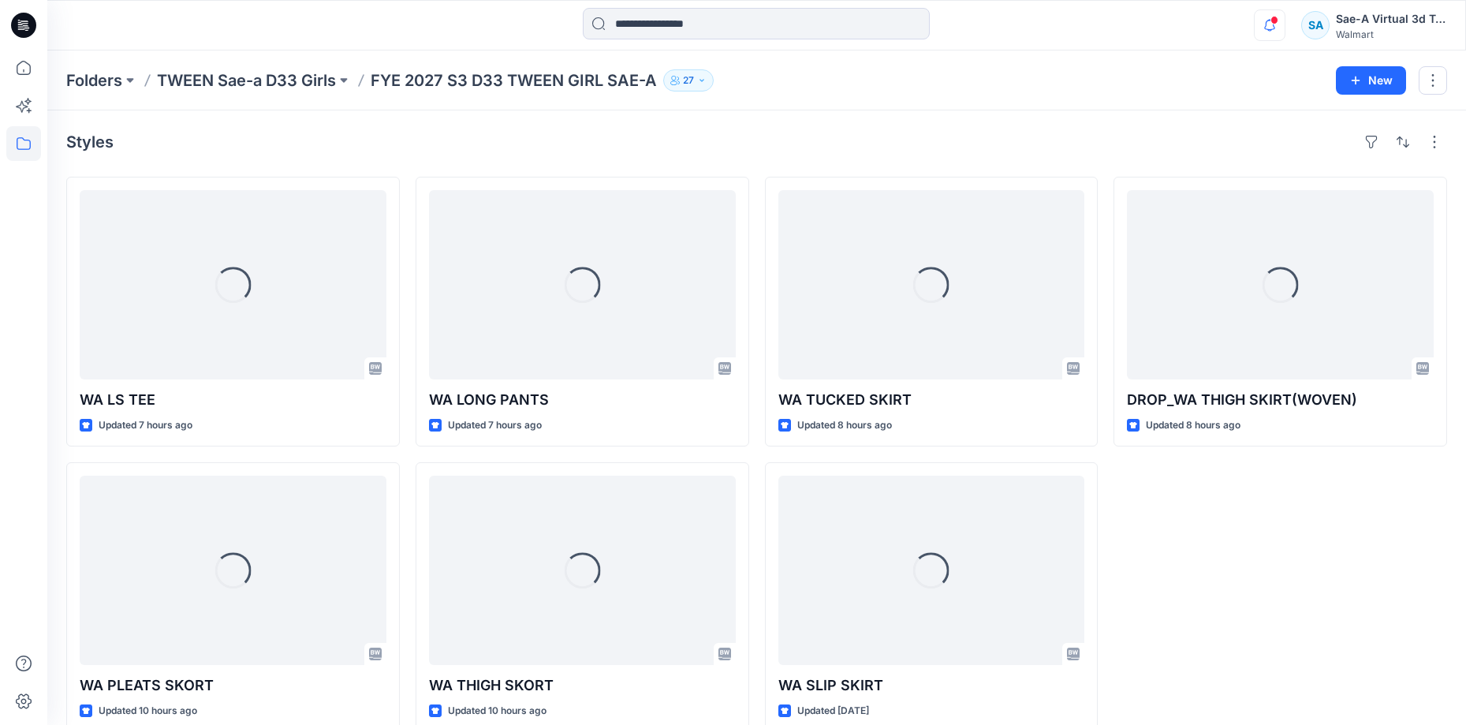
click at [1270, 27] on icon "button" at bounding box center [1270, 25] width 30 height 32
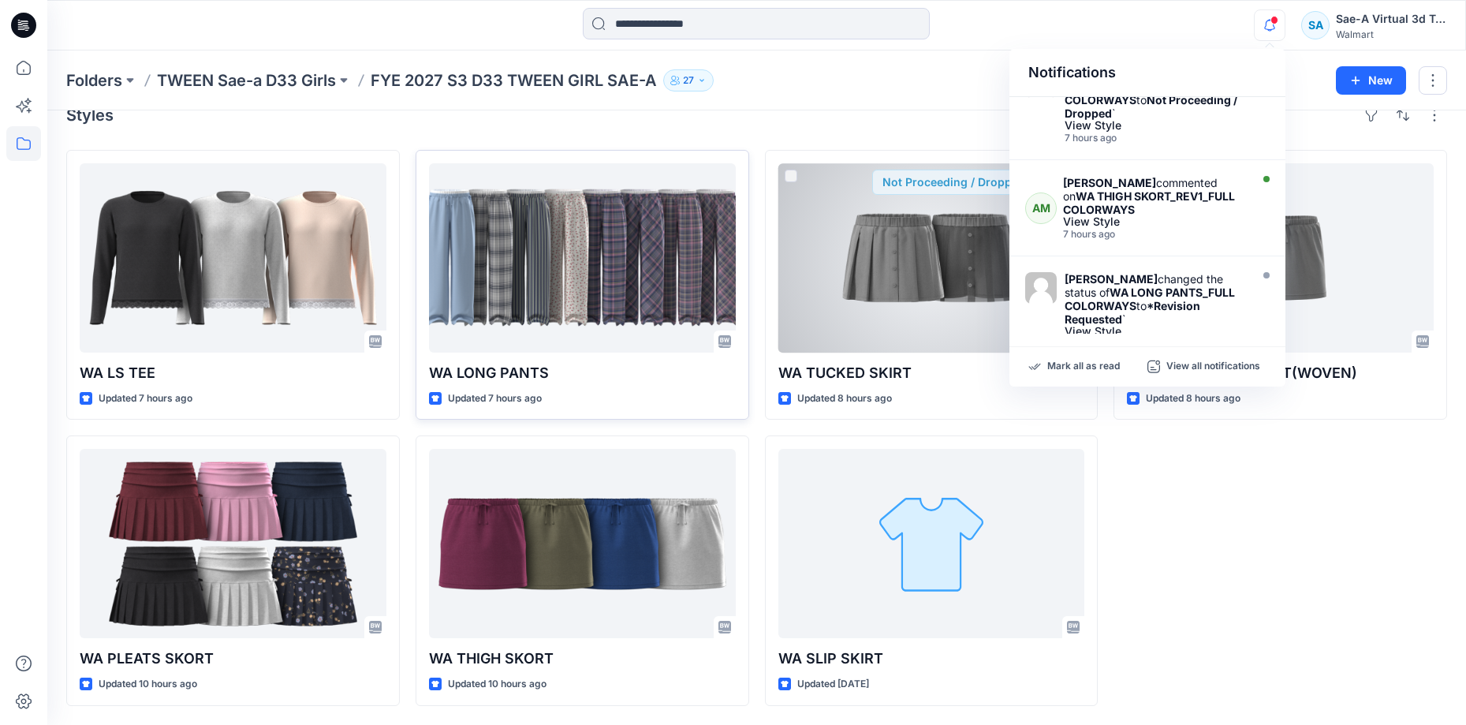
scroll to position [158, 0]
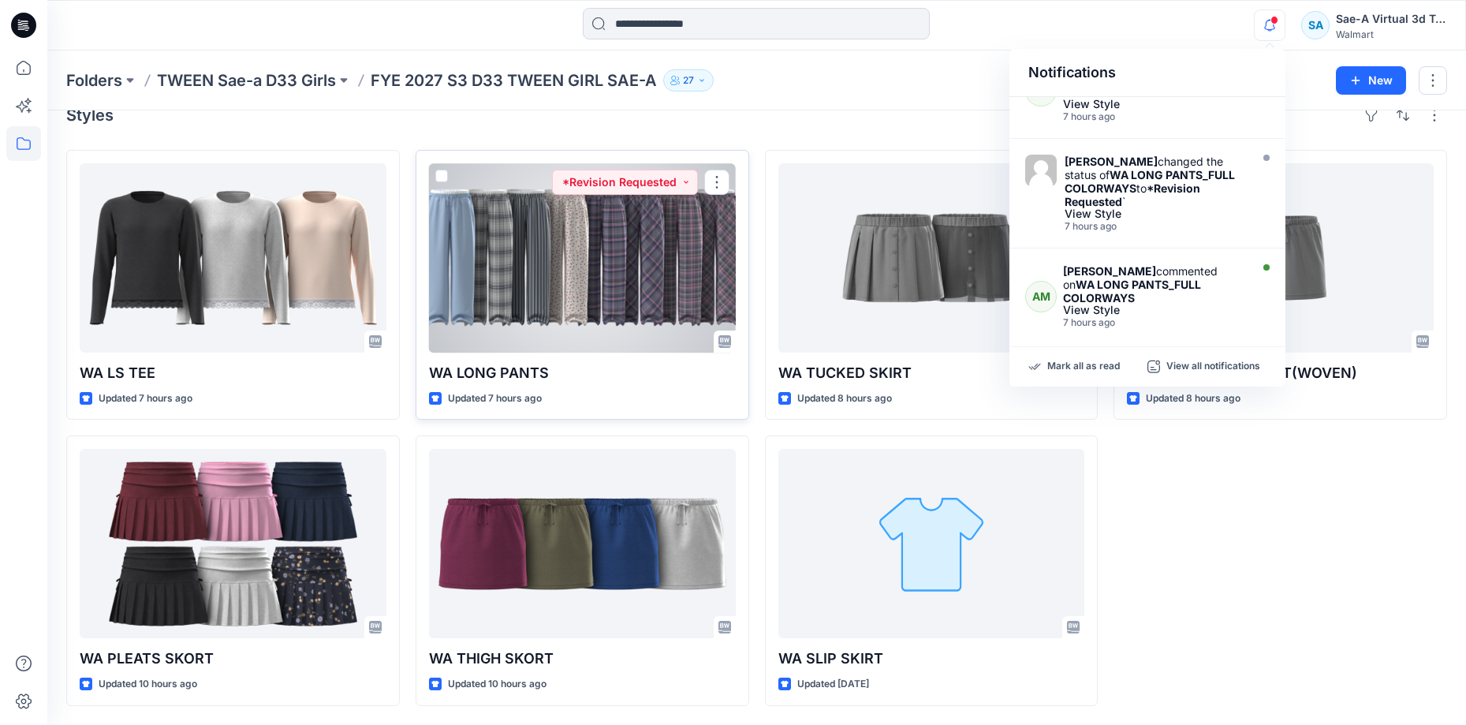
click at [562, 281] on div at bounding box center [582, 257] width 307 height 189
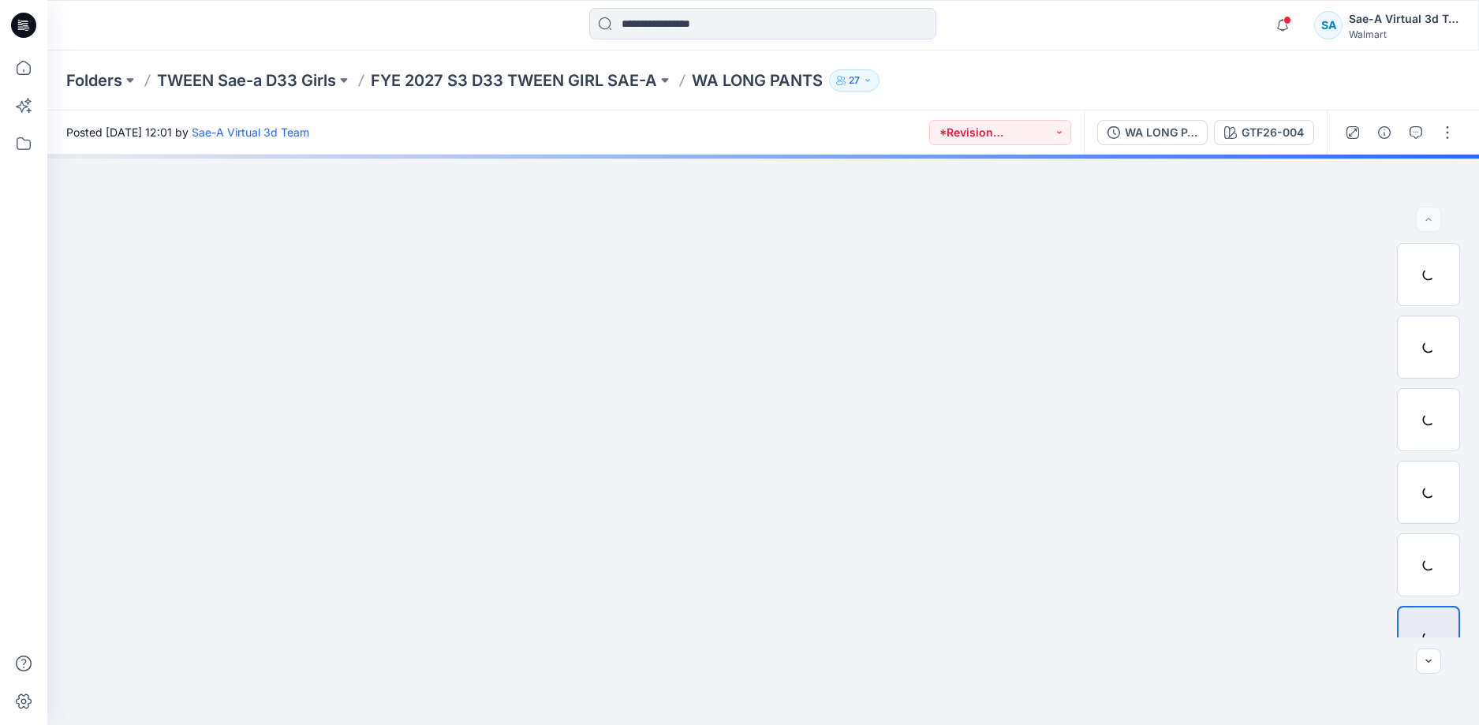
click at [1139, 118] on div "WA LONG PANTS_FULL COLORWAYS GTF26-004" at bounding box center [1205, 132] width 243 height 44
click at [1144, 132] on div "WA LONG PANTS_FULL COLORWAYS" at bounding box center [1161, 132] width 73 height 17
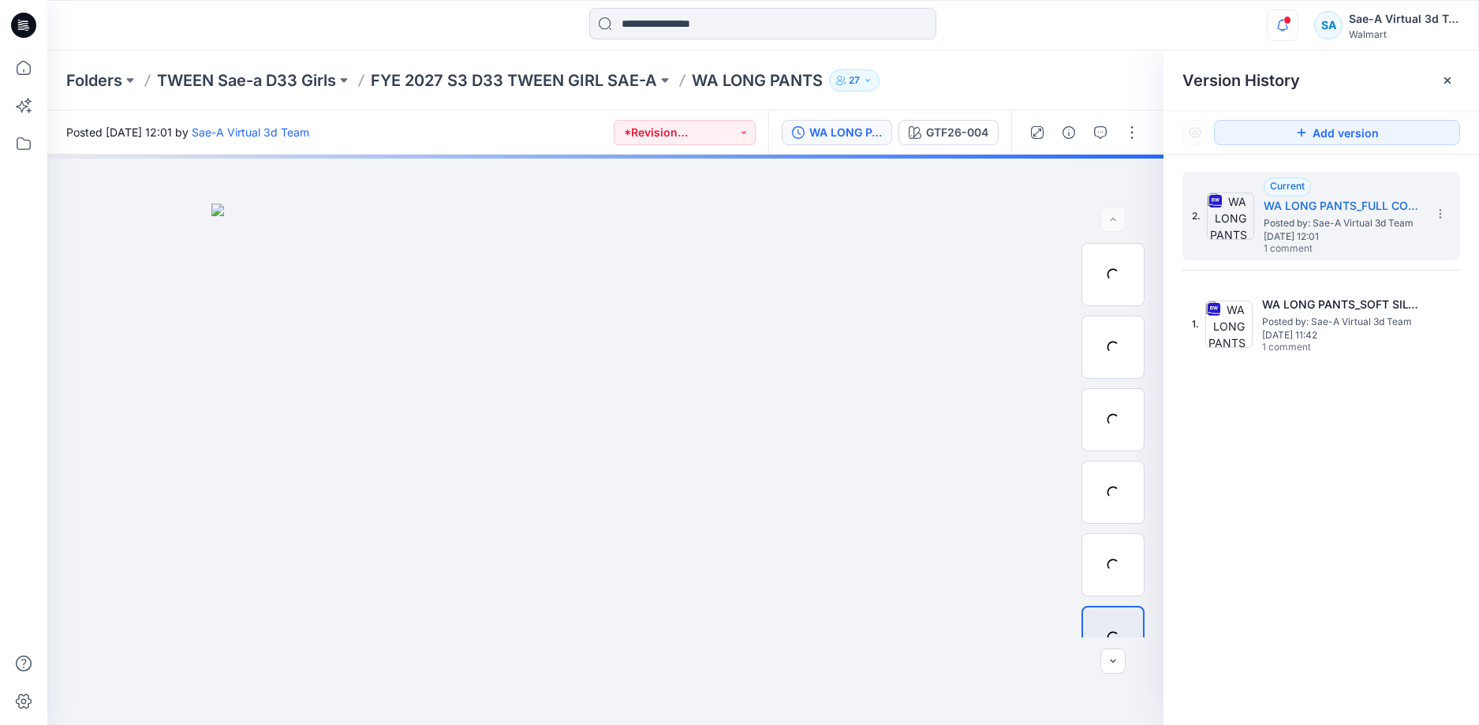
click at [1280, 28] on icon "button" at bounding box center [1282, 25] width 30 height 32
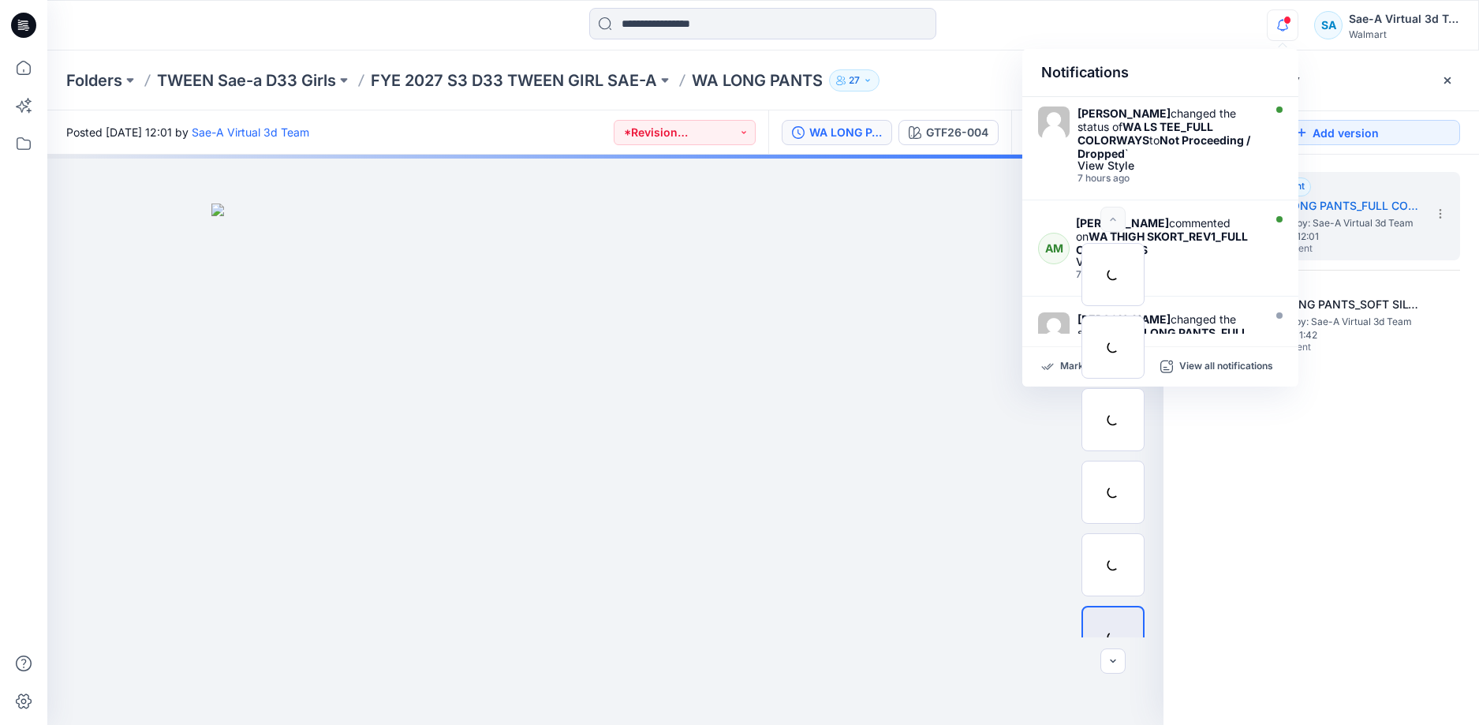
click at [20, 31] on icon at bounding box center [23, 25] width 25 height 25
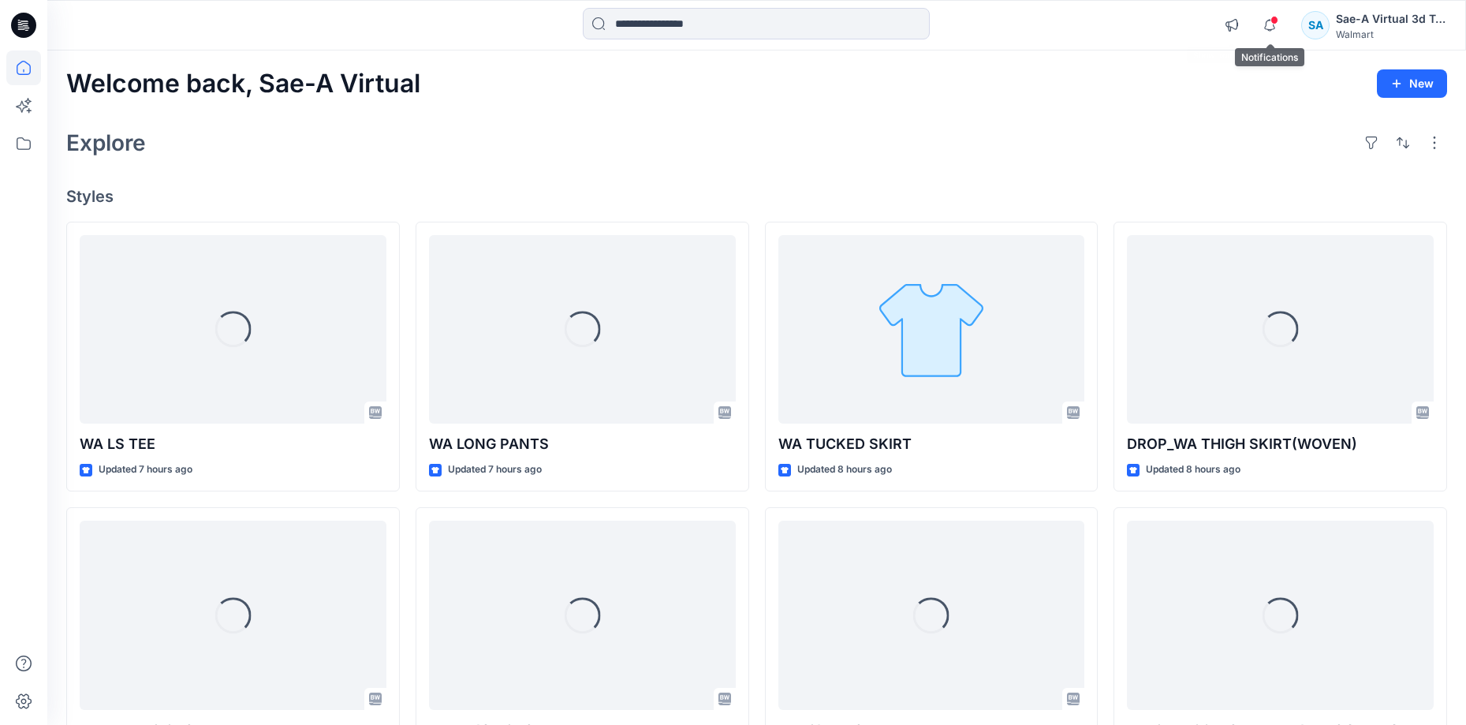
click at [1273, 21] on span at bounding box center [1275, 20] width 8 height 9
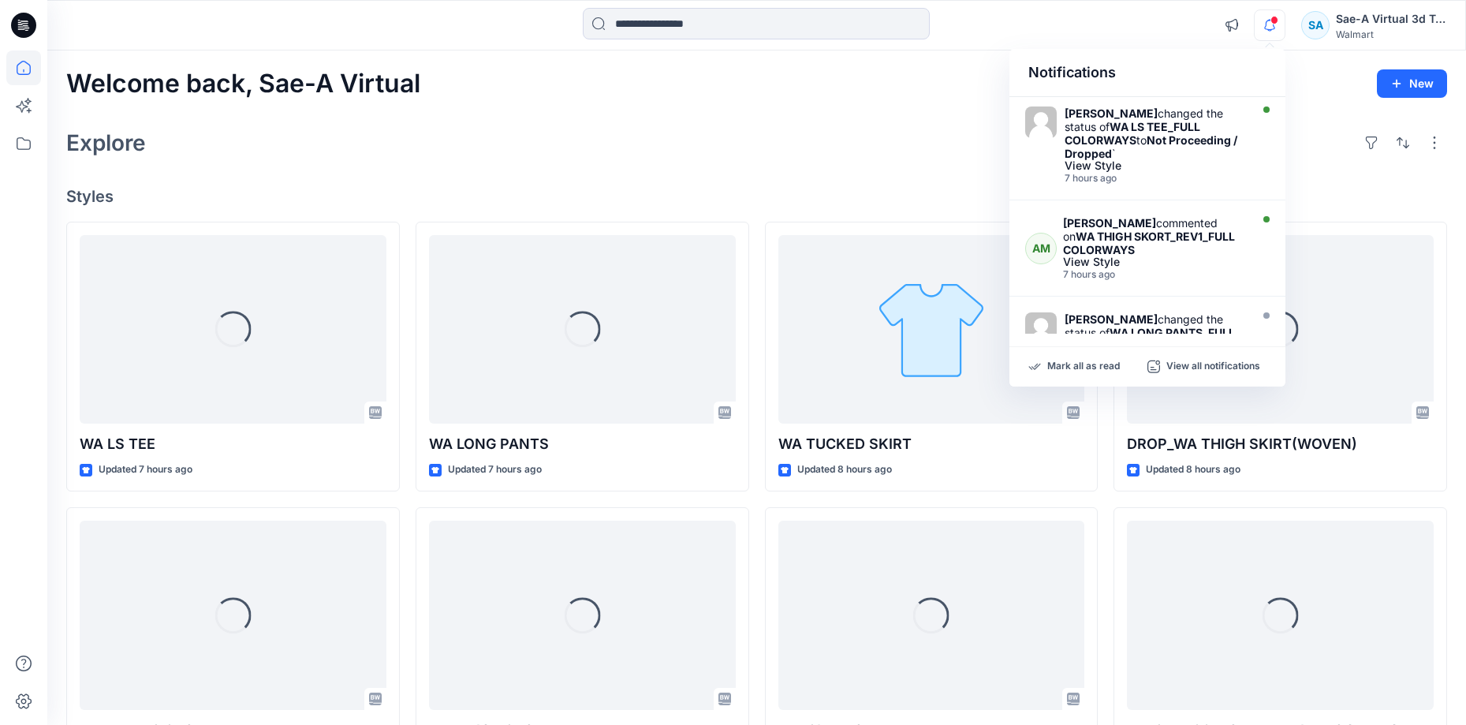
click at [1268, 21] on icon "button" at bounding box center [1270, 25] width 30 height 32
